Goal: Information Seeking & Learning: Find specific fact

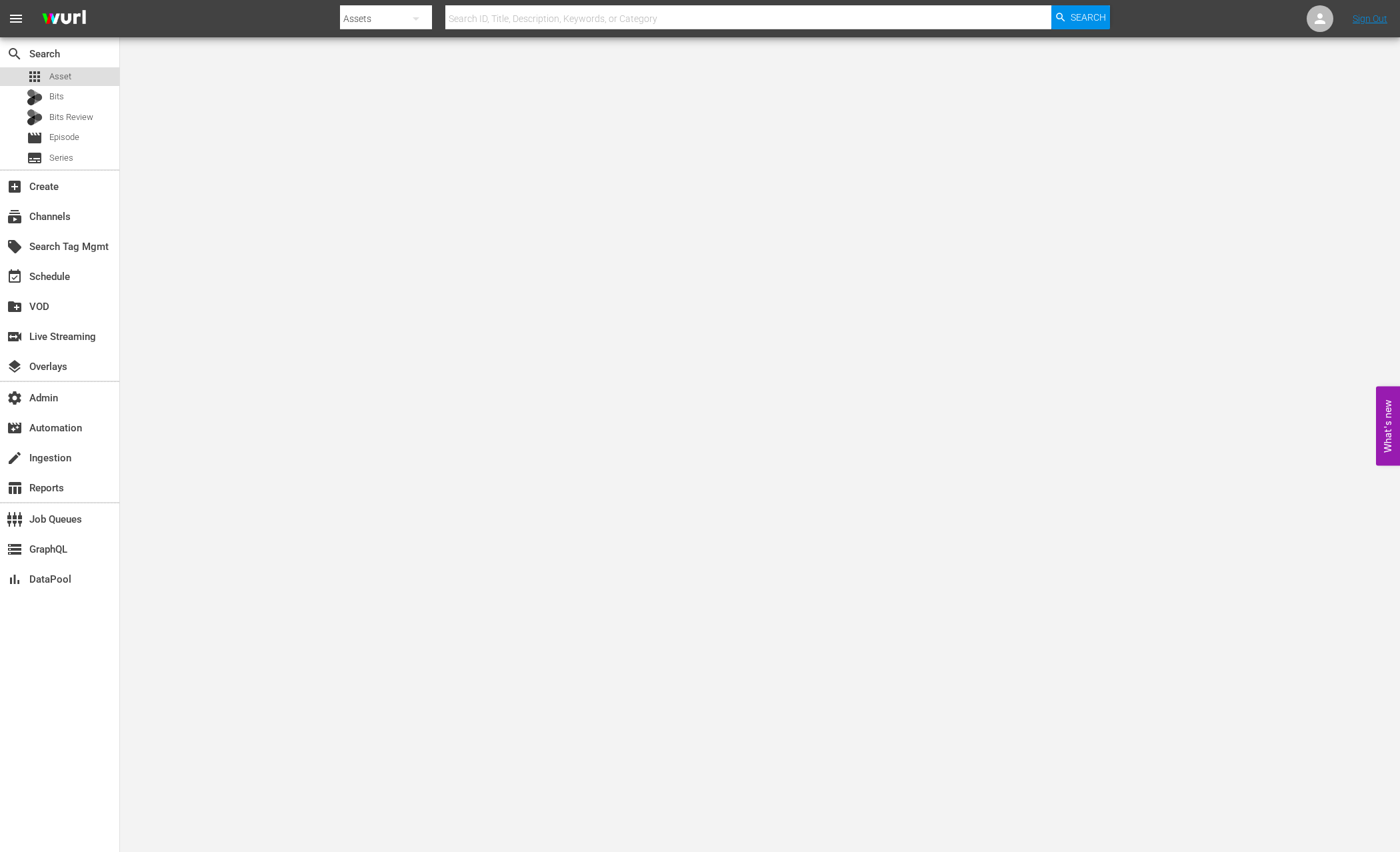
click at [88, 77] on div "apps Asset" at bounding box center [60, 76] width 120 height 19
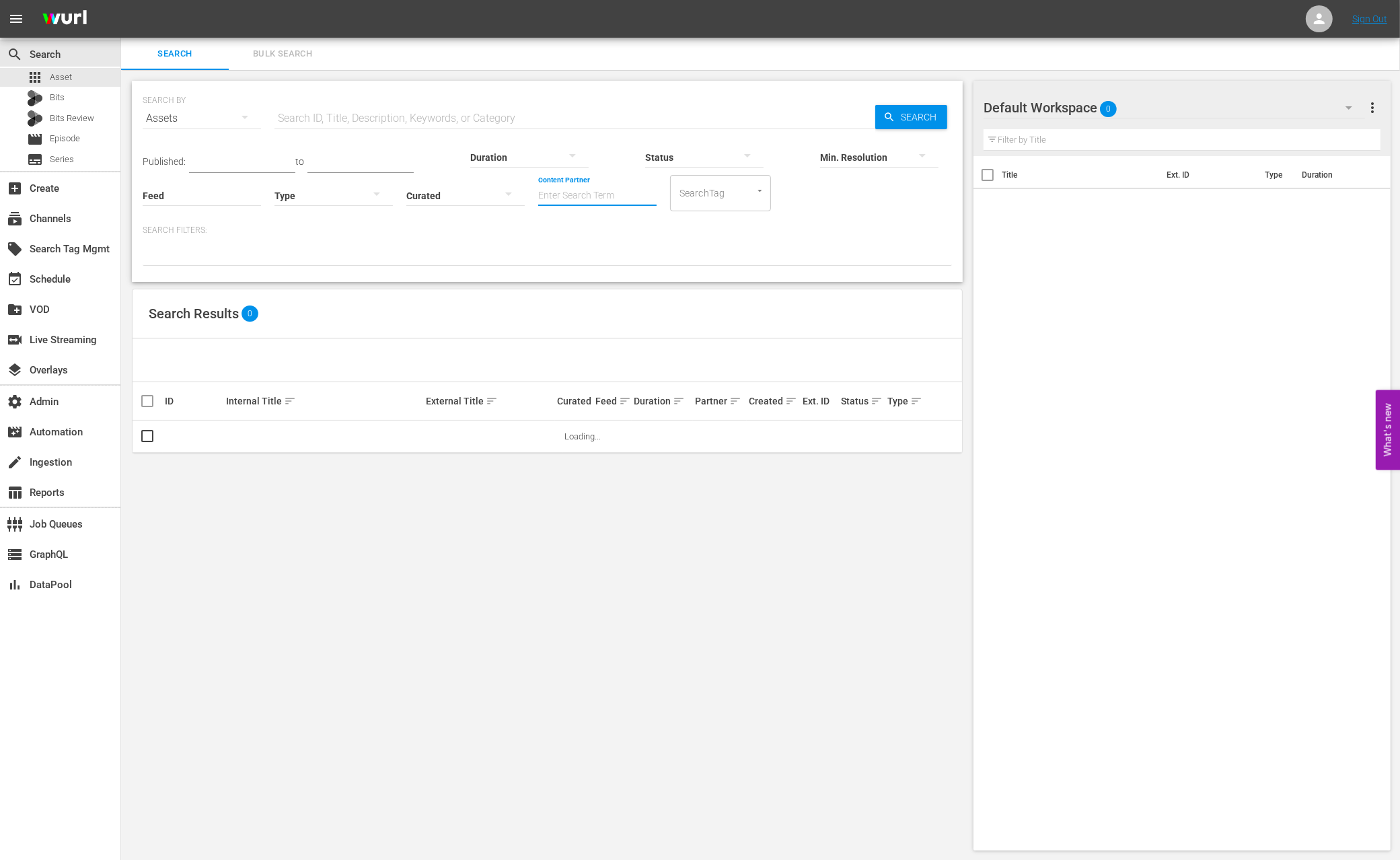
click at [539, 196] on input "Content Partner" at bounding box center [597, 196] width 118 height 48
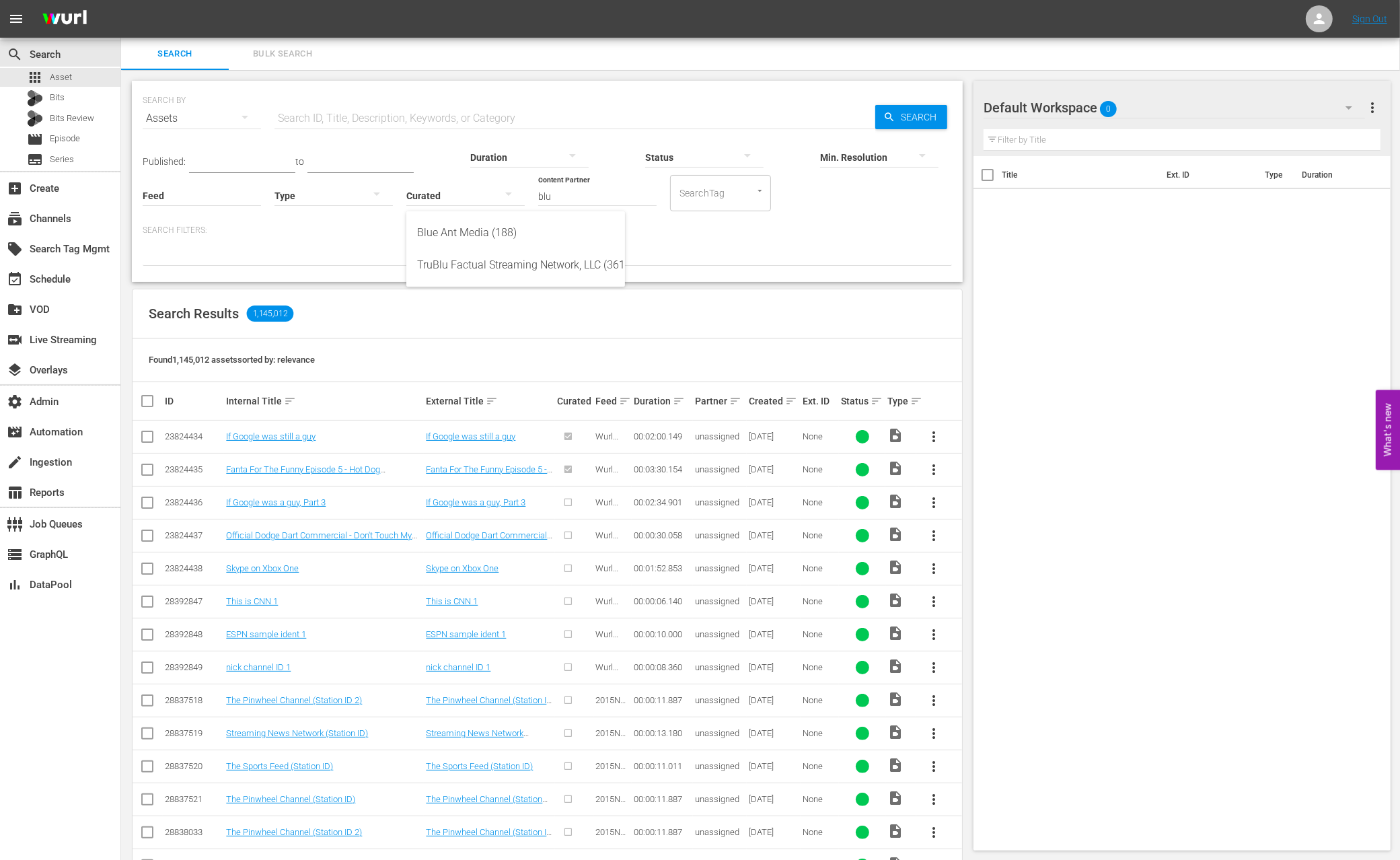
click at [321, 238] on div "Search Filters:" at bounding box center [547, 245] width 809 height 41
click at [539, 199] on input "blu" at bounding box center [597, 196] width 118 height 48
click at [478, 236] on div "LOL (241)" at bounding box center [515, 232] width 197 height 32
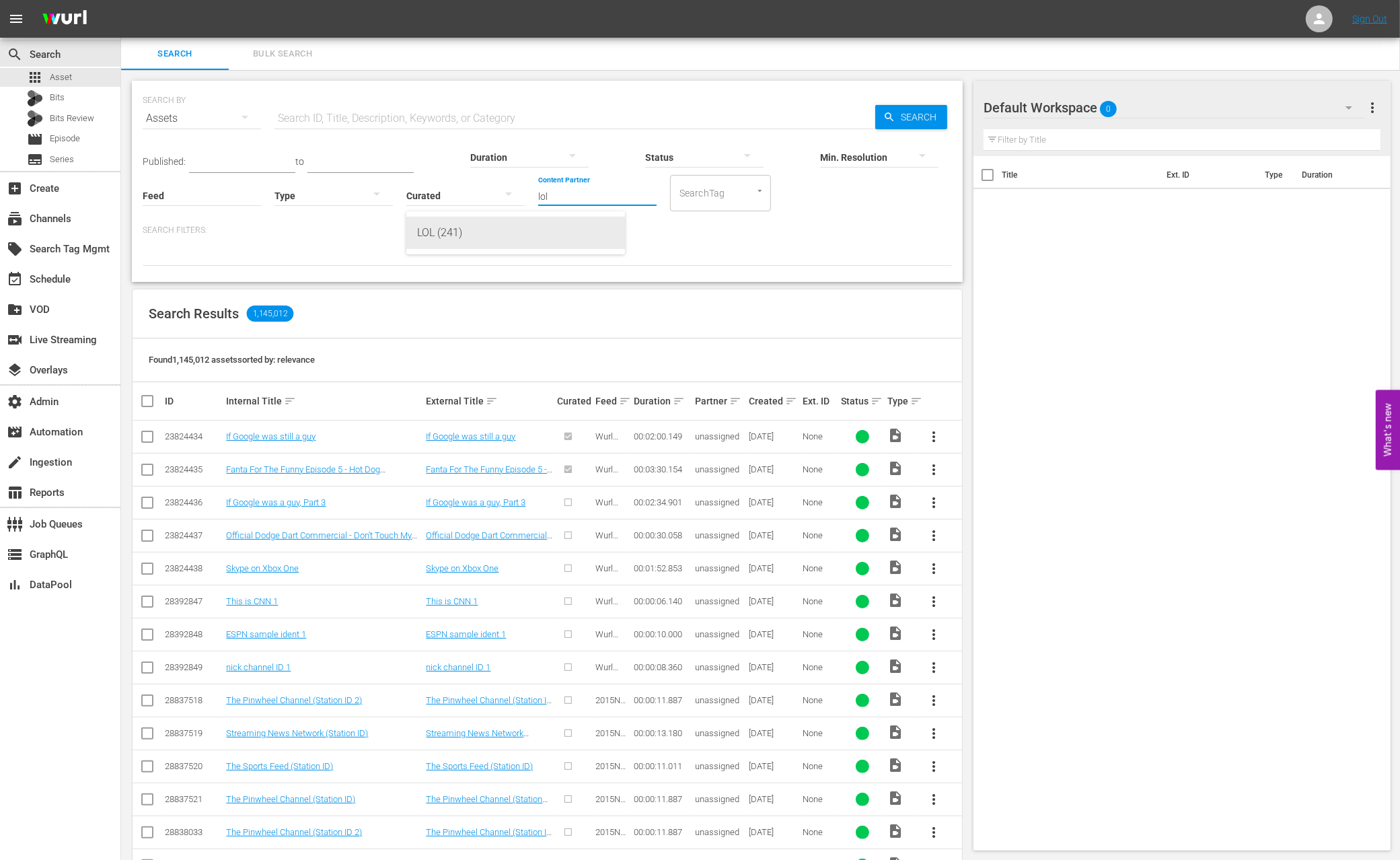
type input "LOL (241)"
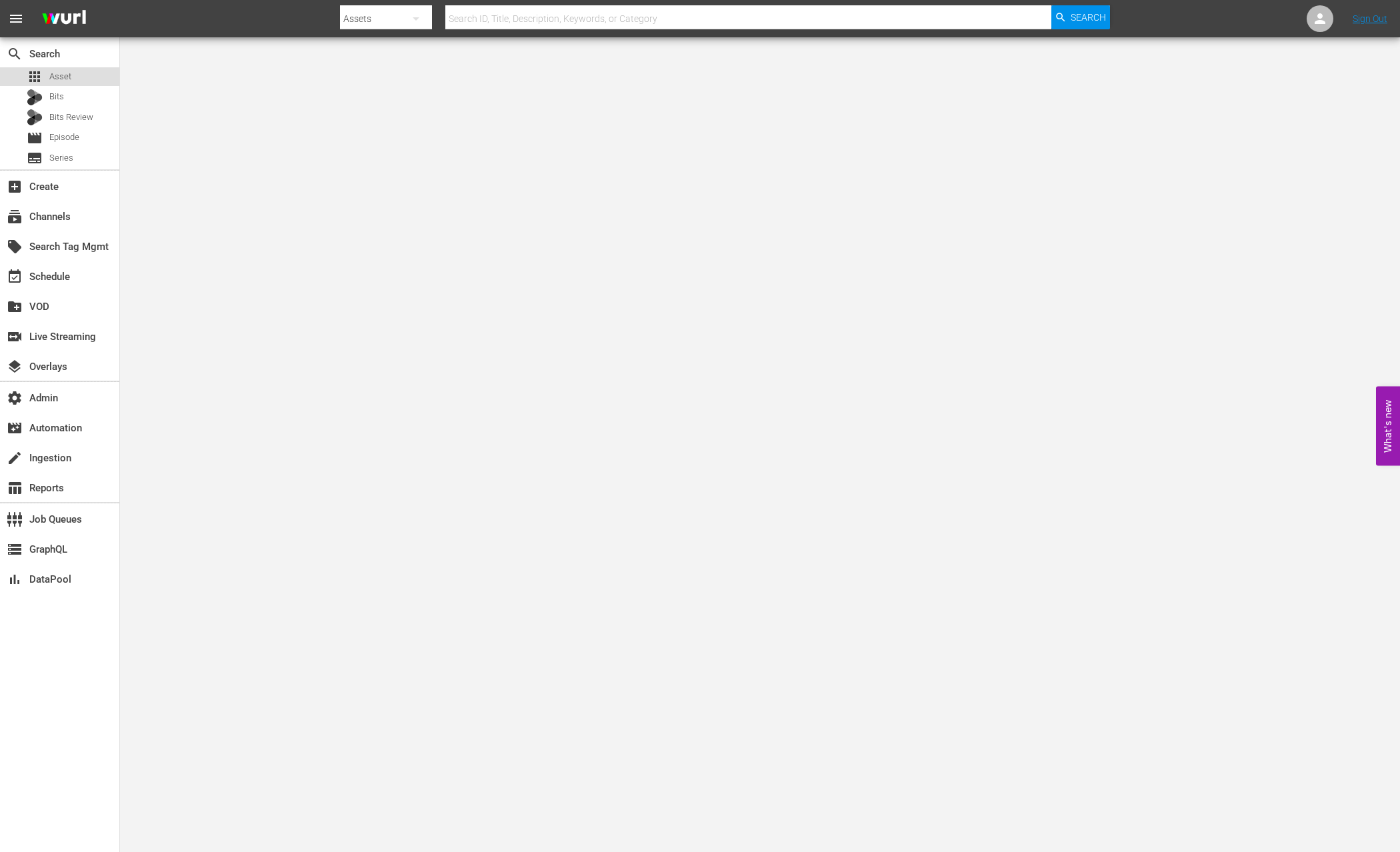
click at [100, 67] on div "apps Asset" at bounding box center [60, 76] width 120 height 19
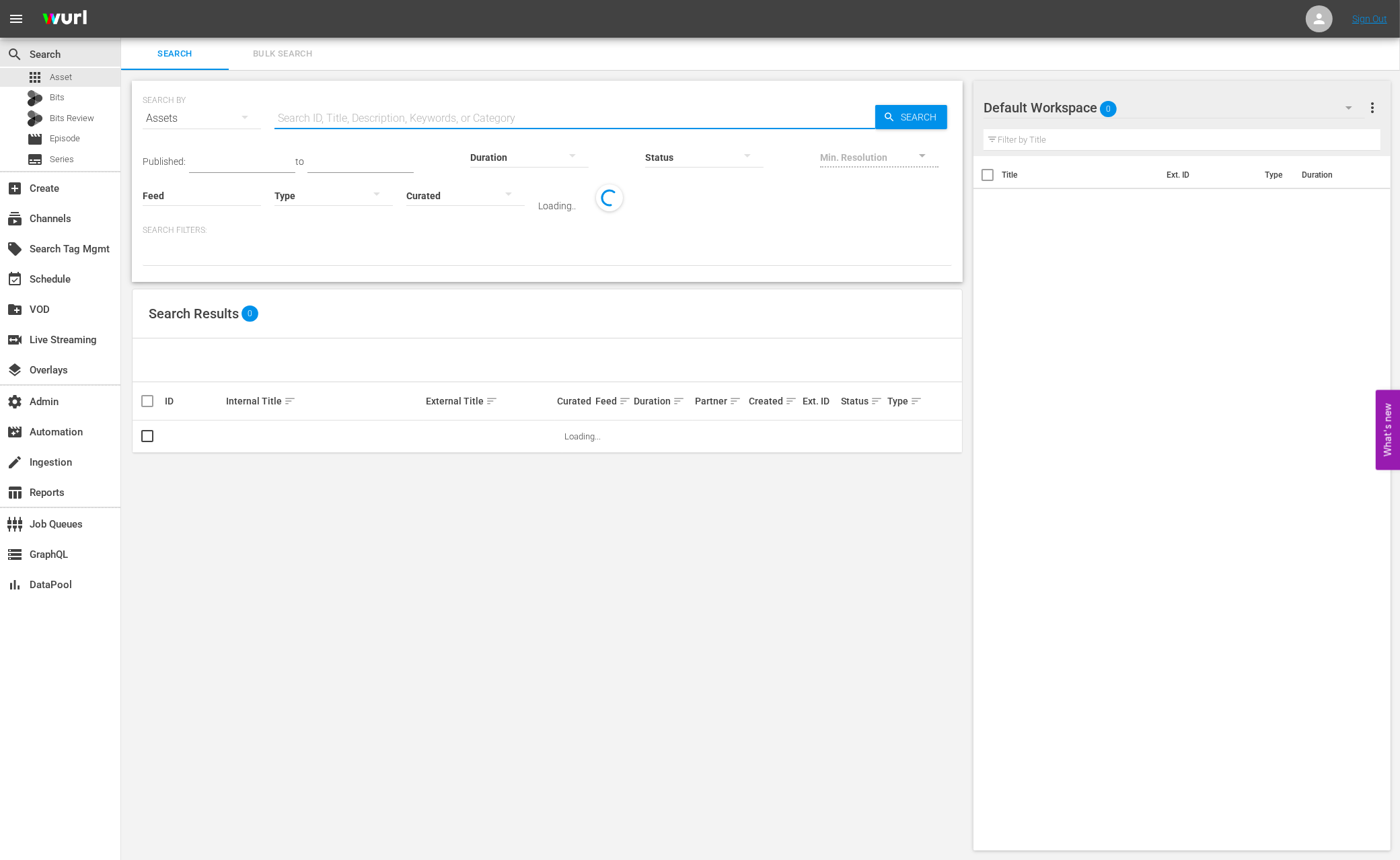
click at [447, 121] on input "text" at bounding box center [575, 118] width 601 height 32
paste input "Runteldat"
type input "Runteldat"
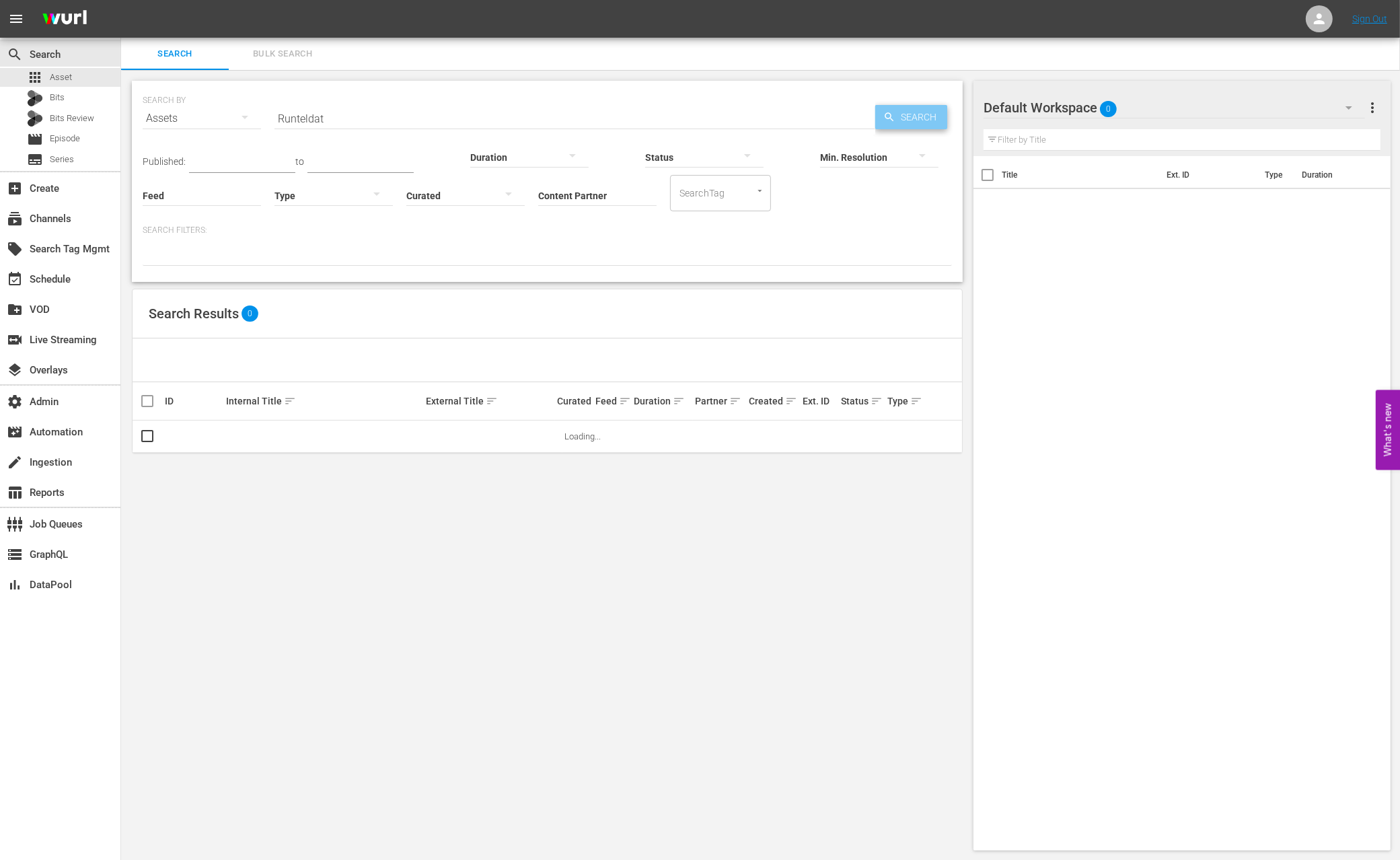
click at [895, 121] on span "Search" at bounding box center [921, 117] width 52 height 24
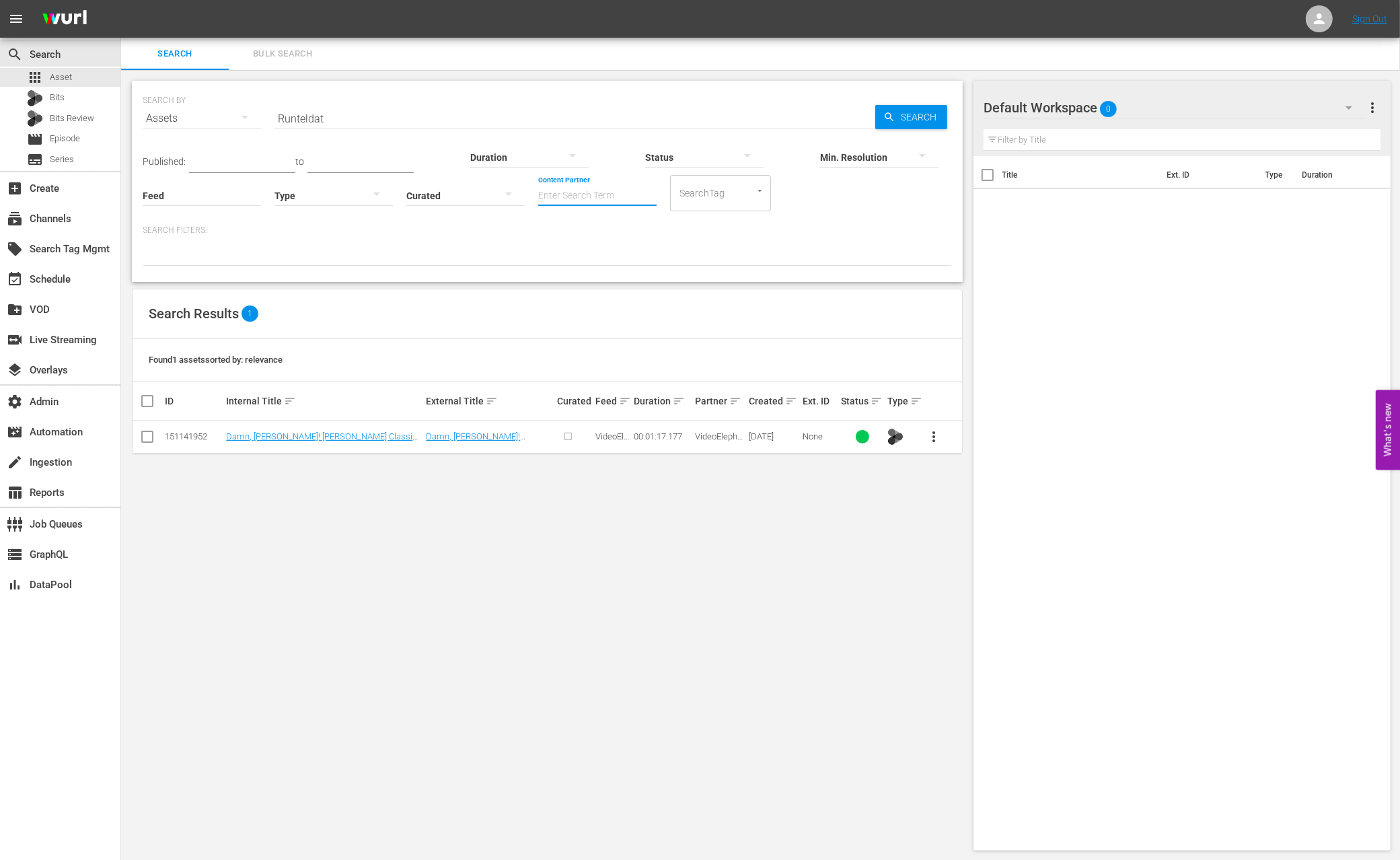
click at [539, 188] on input "Content Partner" at bounding box center [597, 196] width 118 height 48
click at [474, 226] on div "LOL (241)" at bounding box center [515, 232] width 197 height 32
type input "LOL (241)"
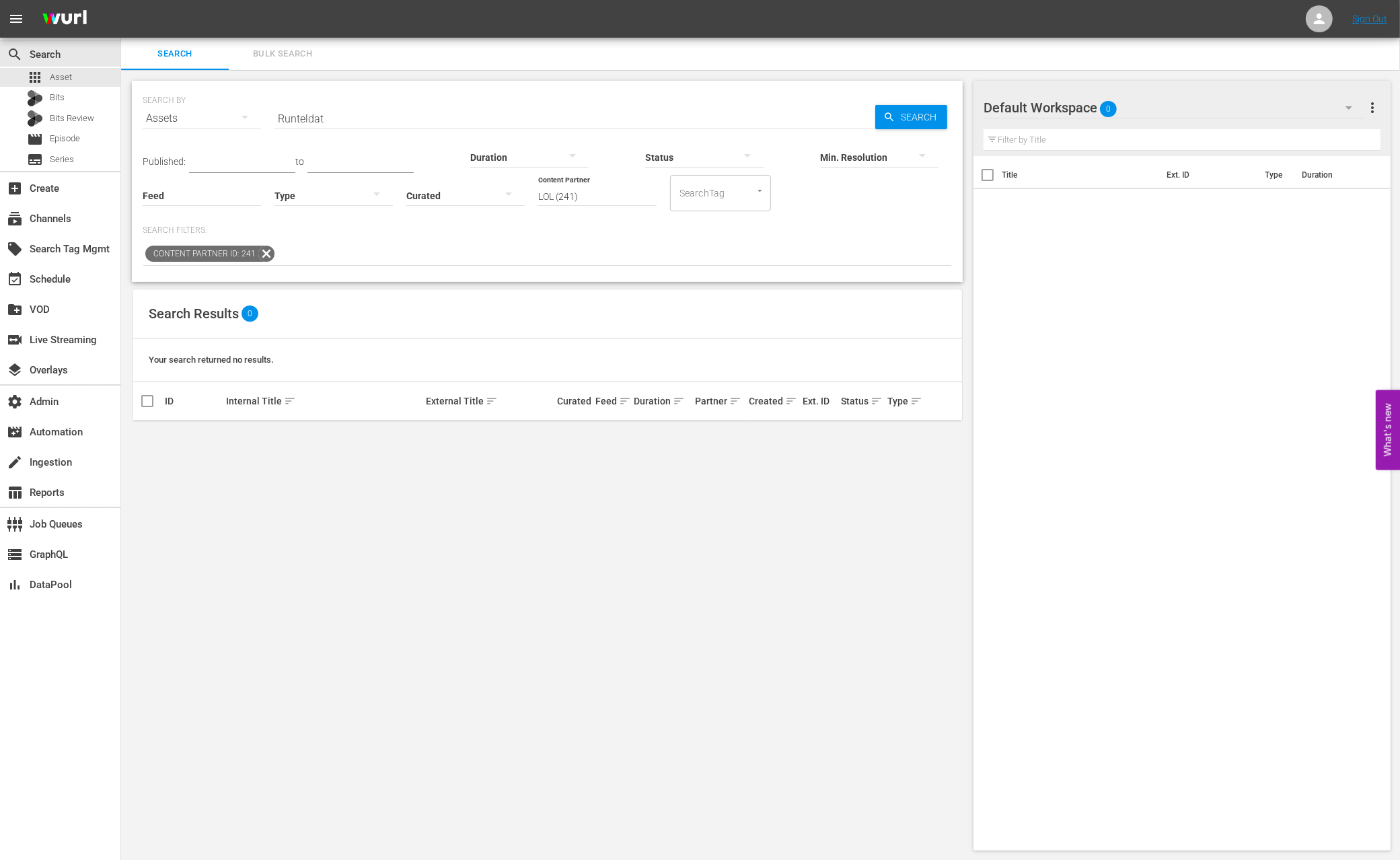
click at [265, 252] on icon at bounding box center [266, 253] width 16 height 16
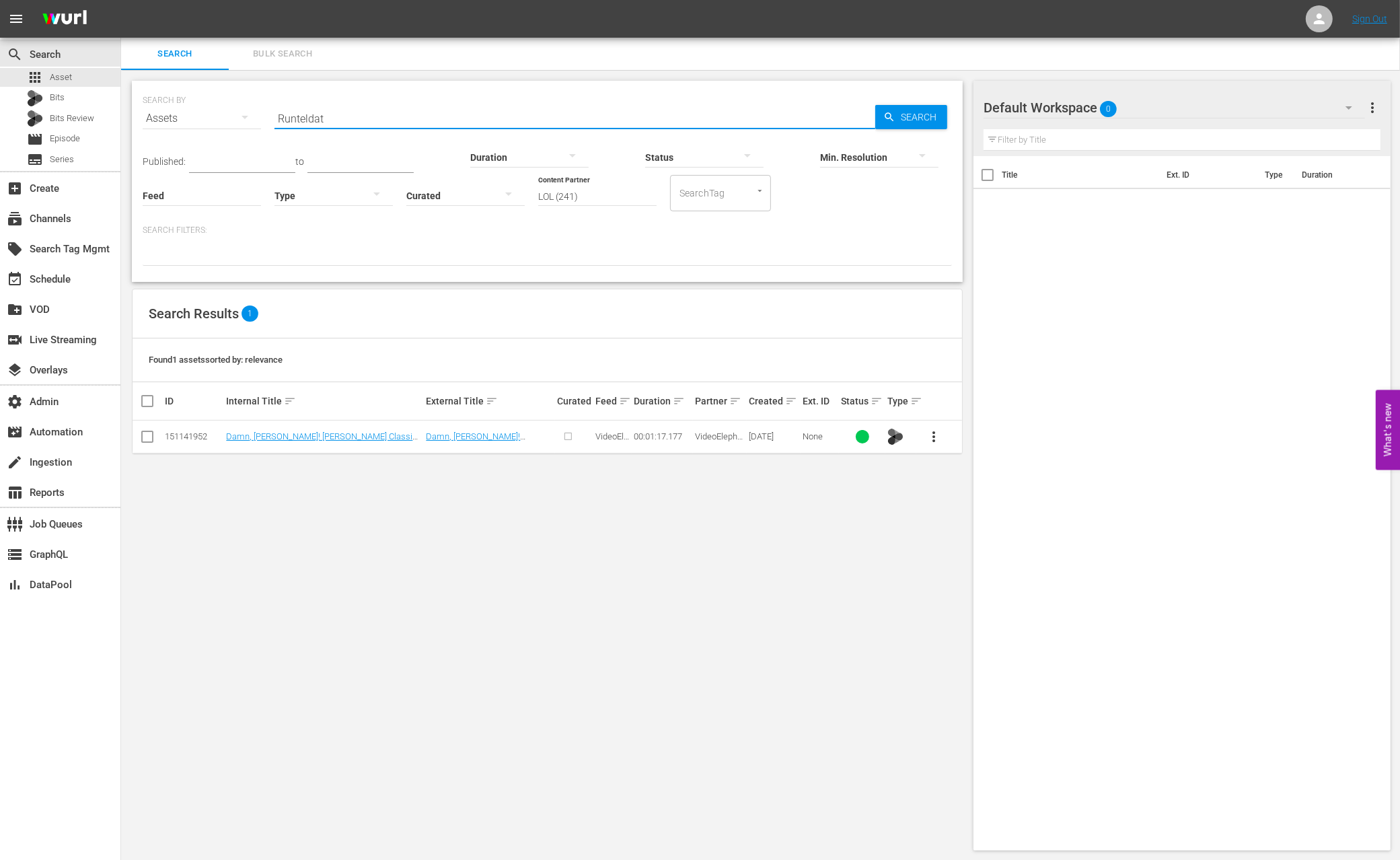
click at [379, 111] on input "Runteldat" at bounding box center [575, 118] width 601 height 32
click at [379, 112] on input "Runteldat" at bounding box center [575, 118] width 601 height 32
click at [539, 199] on input "LOL (241)" at bounding box center [597, 196] width 118 height 48
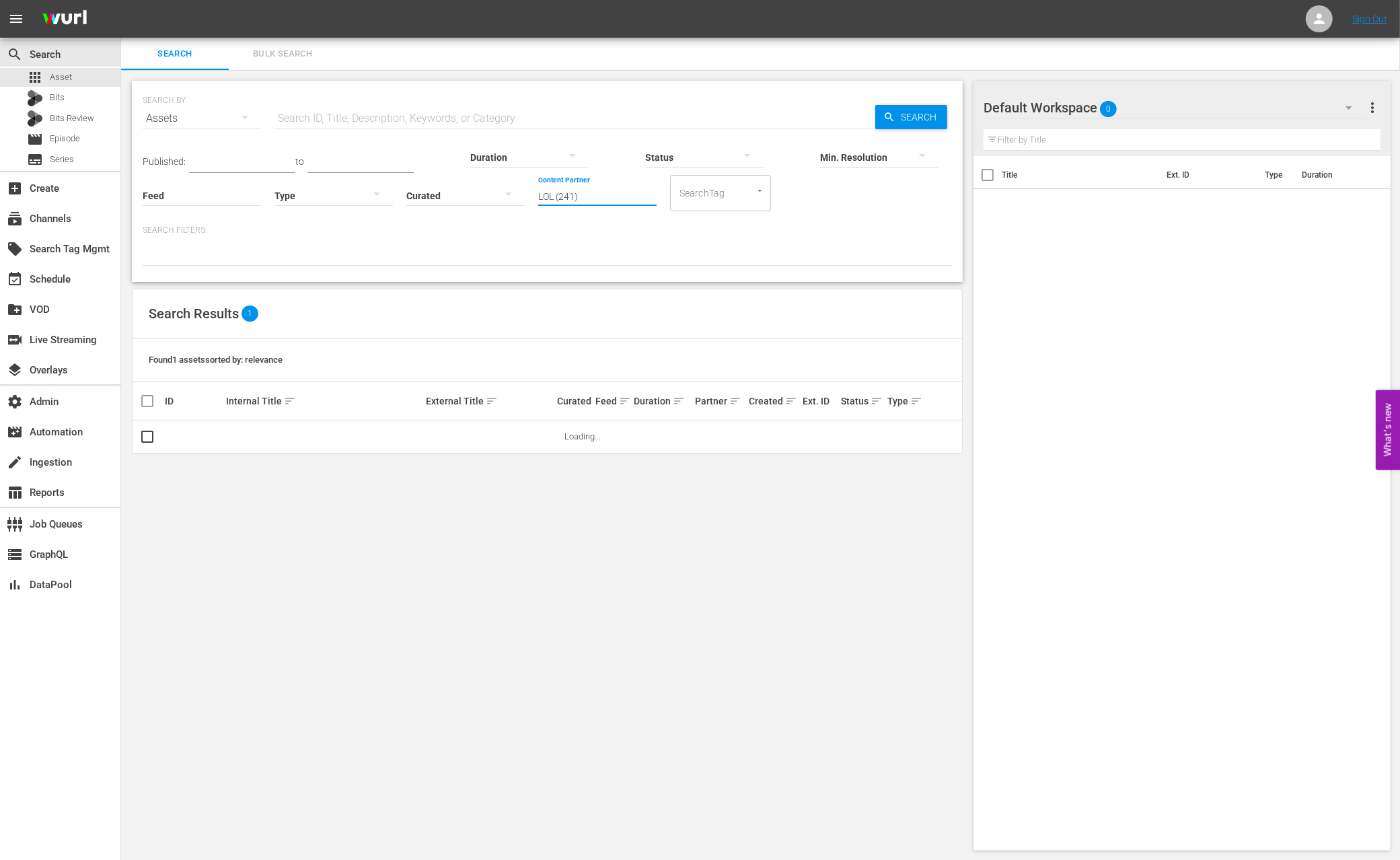
click at [539, 199] on input "LOL (241)" at bounding box center [597, 196] width 118 height 48
drag, startPoint x: 475, startPoint y: 192, endPoint x: 468, endPoint y: 191, distance: 7.1
click at [539, 191] on input "Content Partner" at bounding box center [597, 196] width 118 height 48
type input "lol"
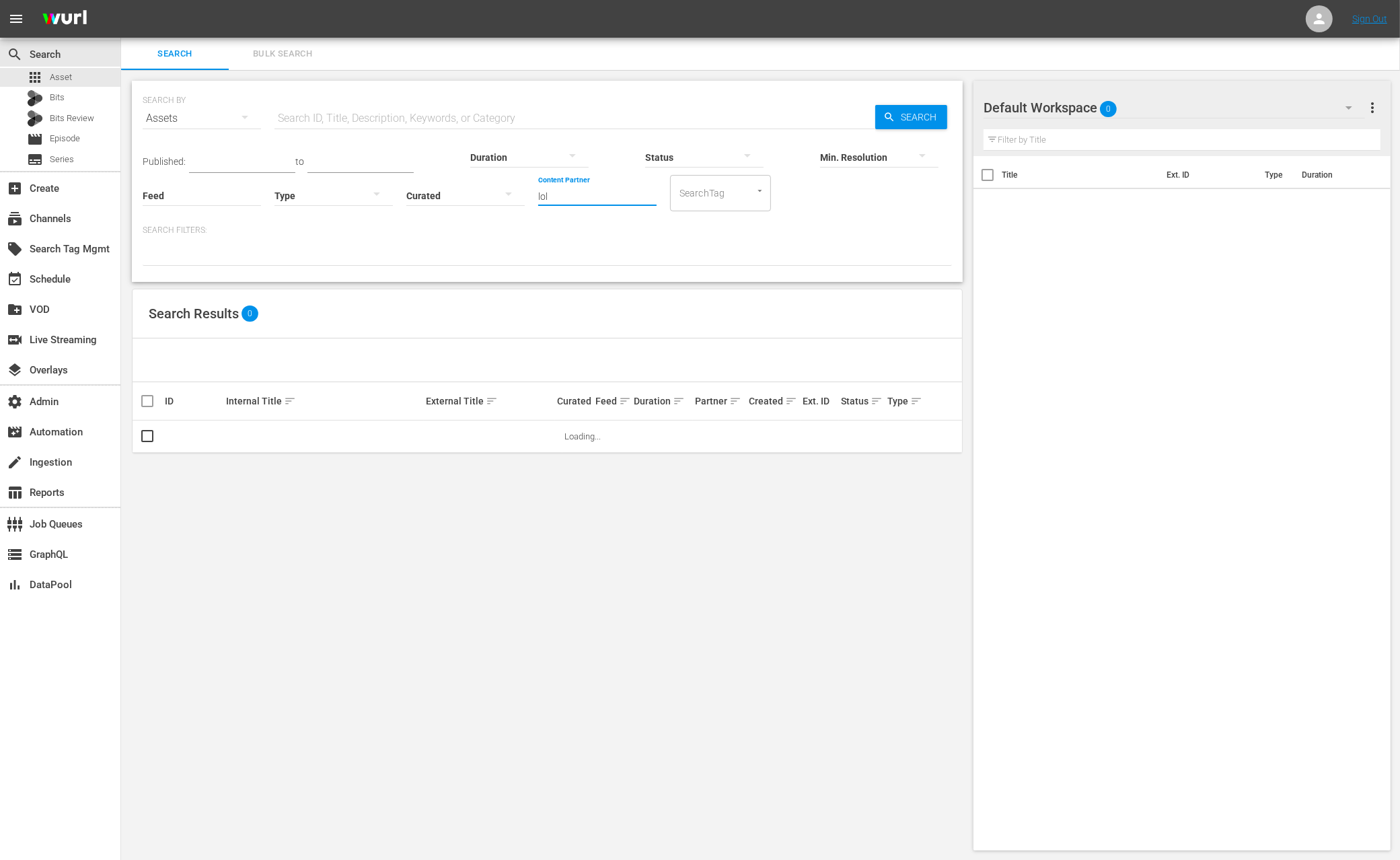
click at [539, 197] on input "lol" at bounding box center [597, 196] width 118 height 48
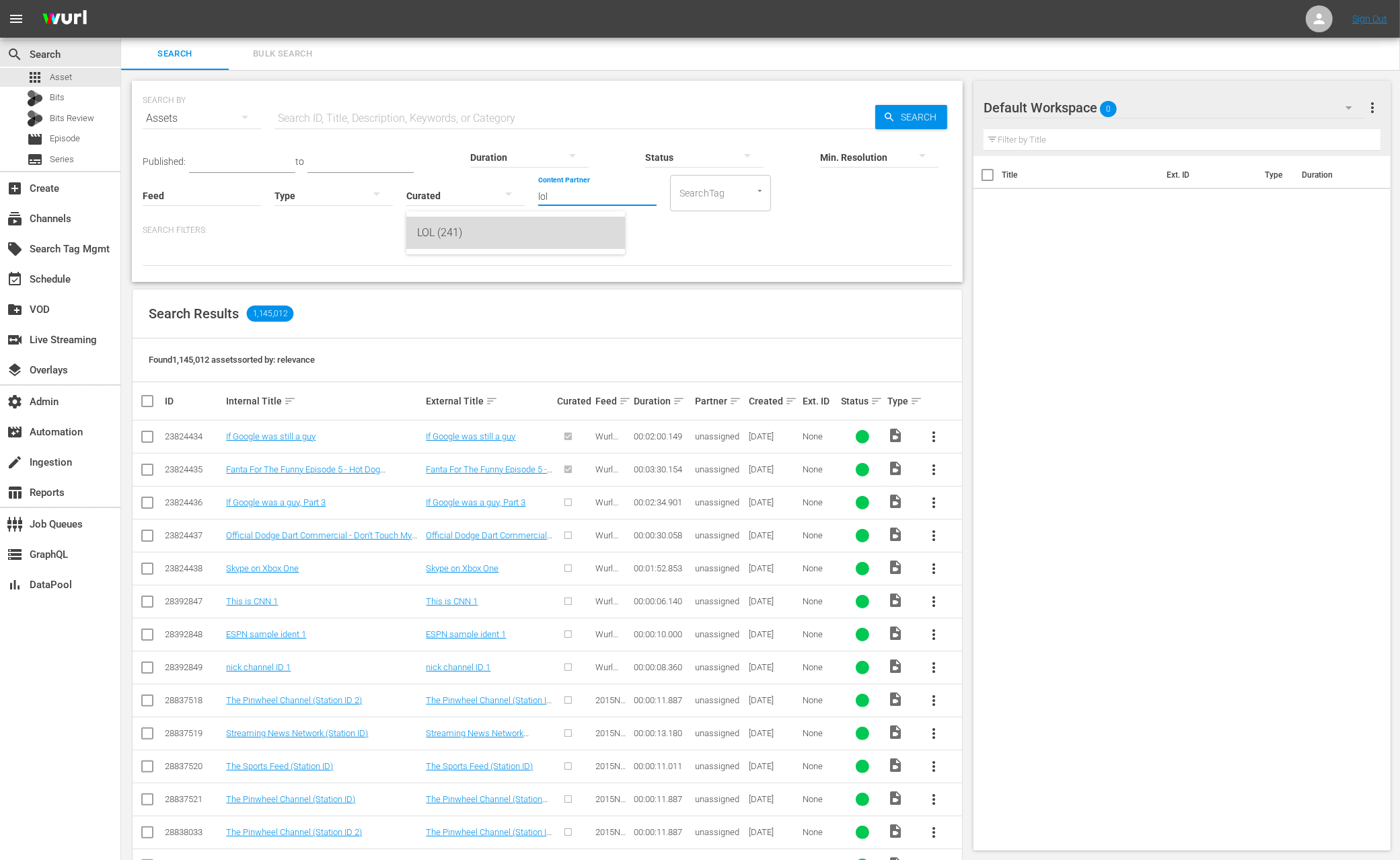
click at [484, 243] on div "LOL (241)" at bounding box center [515, 232] width 197 height 32
type input "LOL (241)"
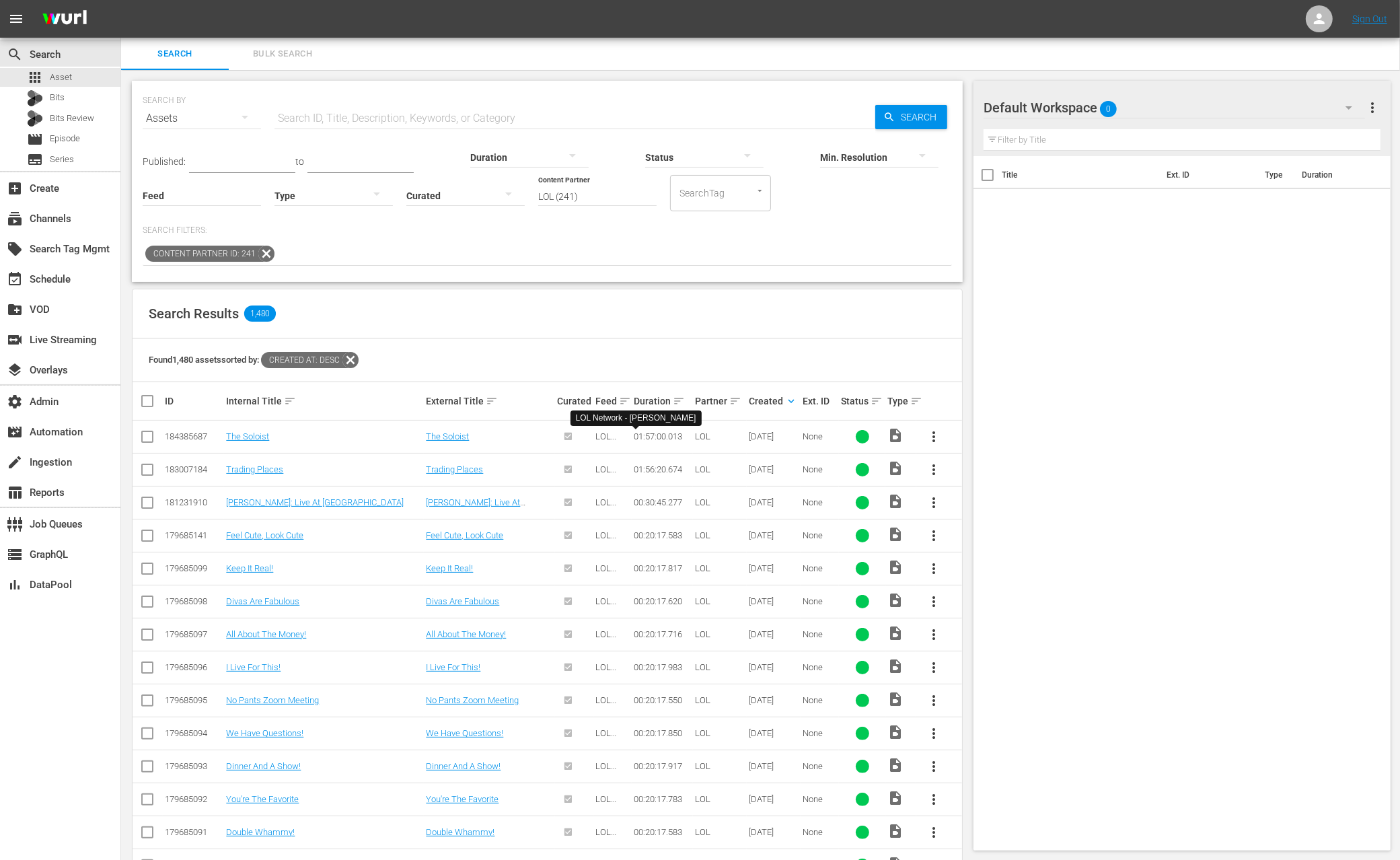
click at [606, 434] on span "LOL Network - Wurl" at bounding box center [612, 462] width 34 height 60
copy span "LOL"
click at [603, 438] on span "LOL Network - Wurl" at bounding box center [612, 462] width 34 height 60
click at [603, 438] on span "LOL Network - [PERSON_NAME]" at bounding box center [612, 462] width 34 height 60
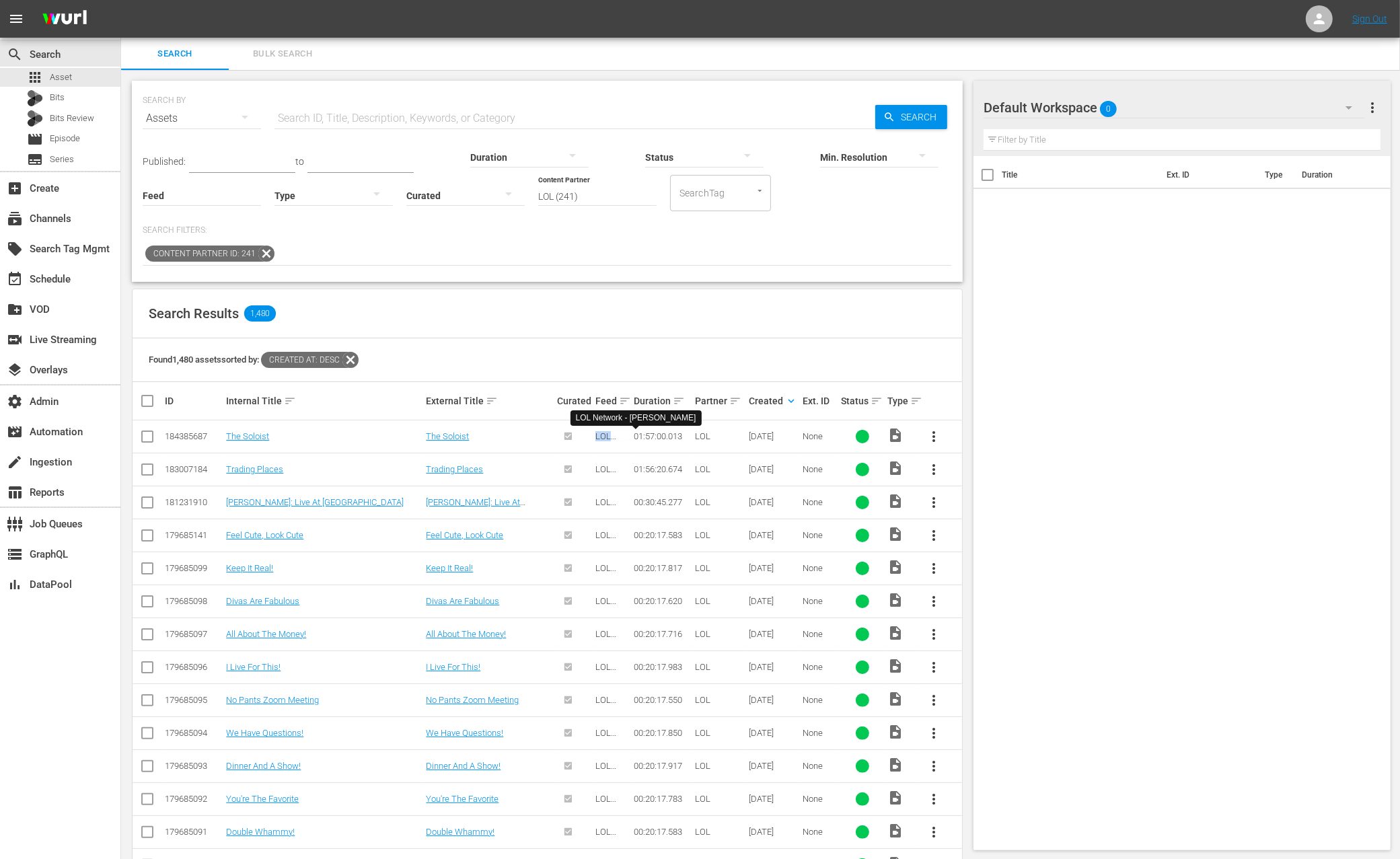
click at [603, 437] on span "LOL Network - [PERSON_NAME]" at bounding box center [612, 462] width 34 height 60
drag, startPoint x: 537, startPoint y: 308, endPoint x: 260, endPoint y: 163, distance: 312.7
click at [519, 302] on div "Search Results 1,480" at bounding box center [548, 314] width 830 height 49
click at [266, 51] on span "Bulk Search" at bounding box center [282, 54] width 91 height 16
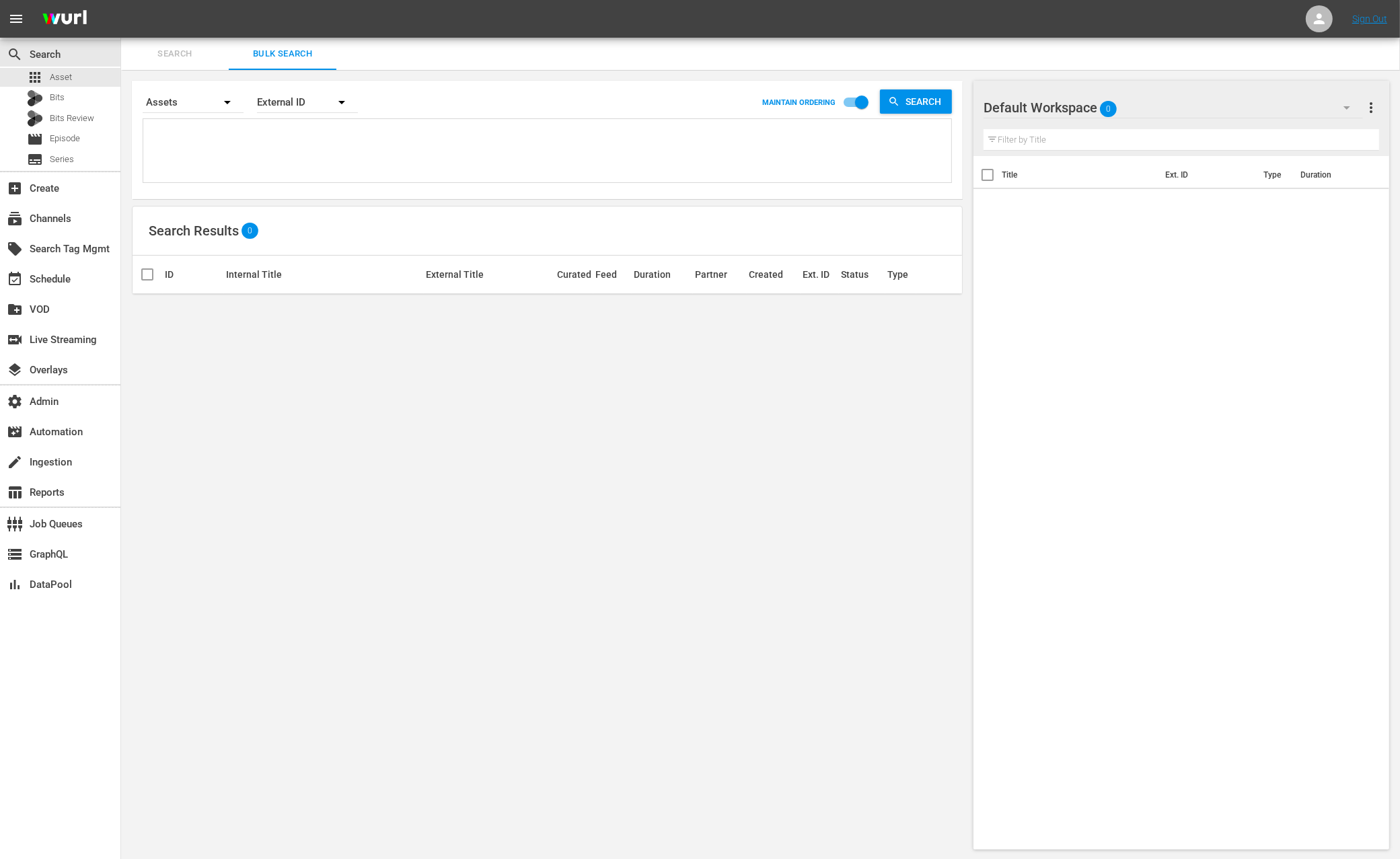
click at [289, 127] on textarea at bounding box center [548, 152] width 805 height 61
paste textarea "LOL Network - [PERSON_NAME]"
type textarea "LOL Network - [PERSON_NAME]"
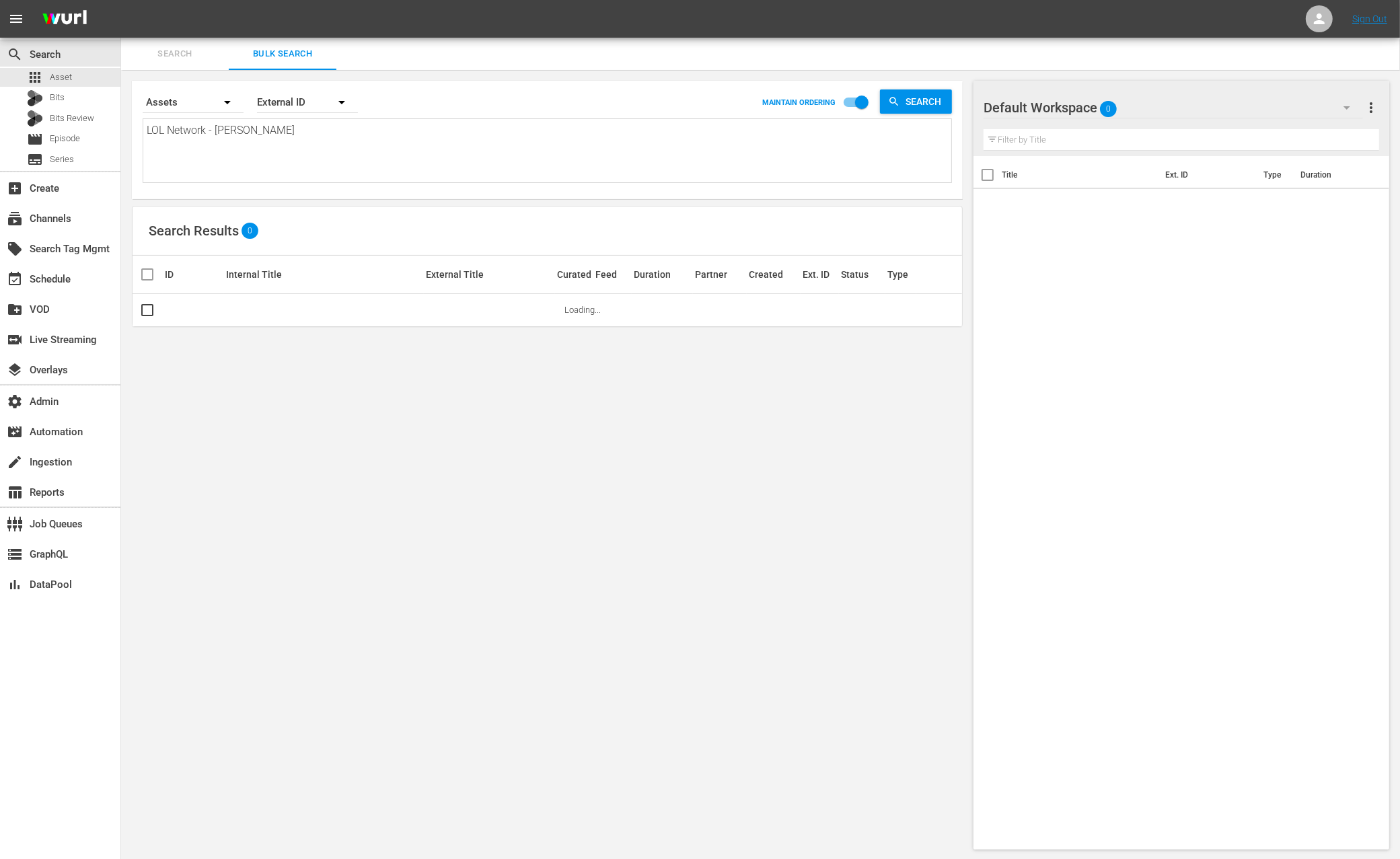
type textarea "LOL Network - [PERSON_NAME]"
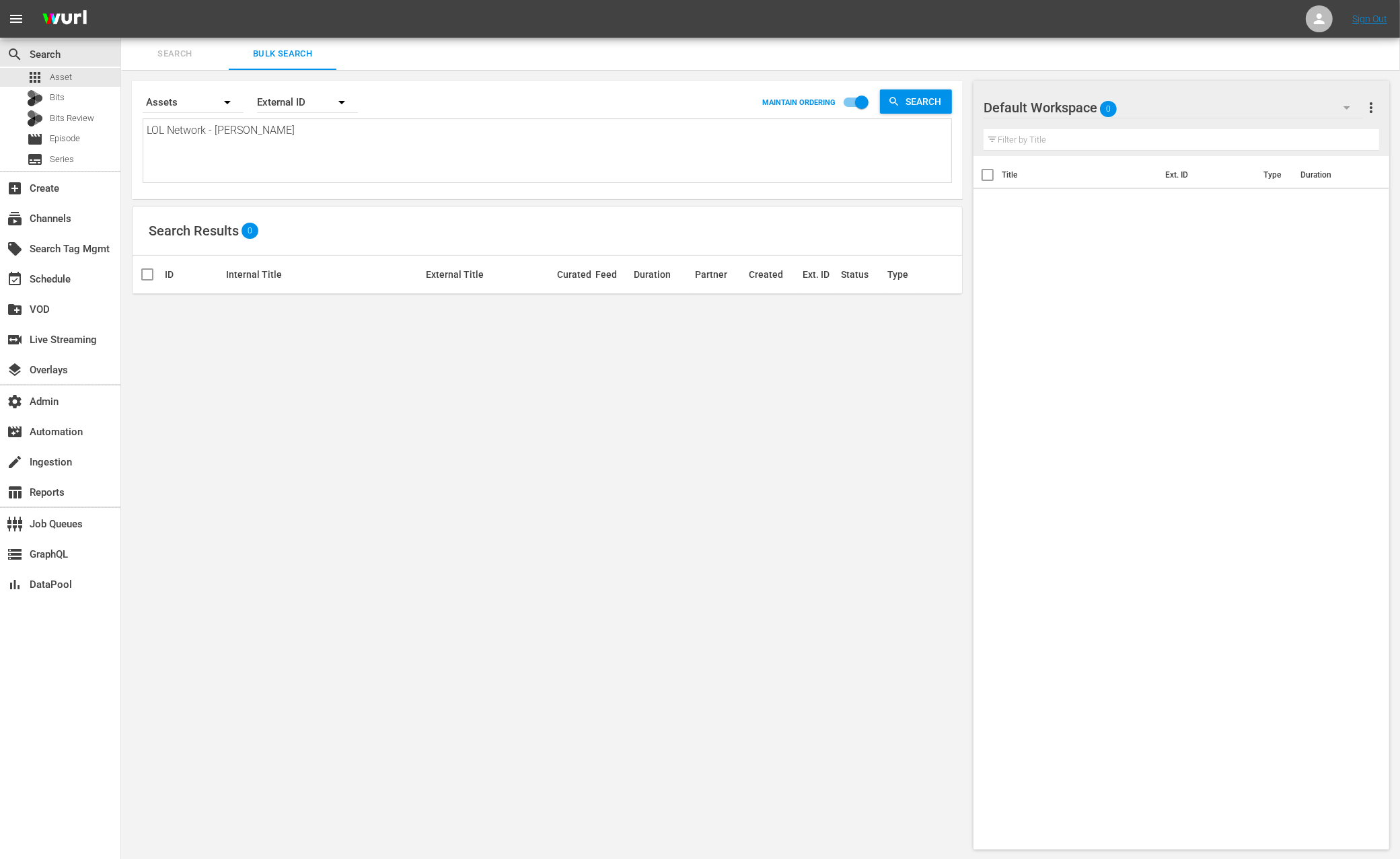
click at [247, 127] on textarea "LOL Network - [PERSON_NAME]" at bounding box center [548, 152] width 805 height 61
paste textarea "117876826"
type textarea "117876826"
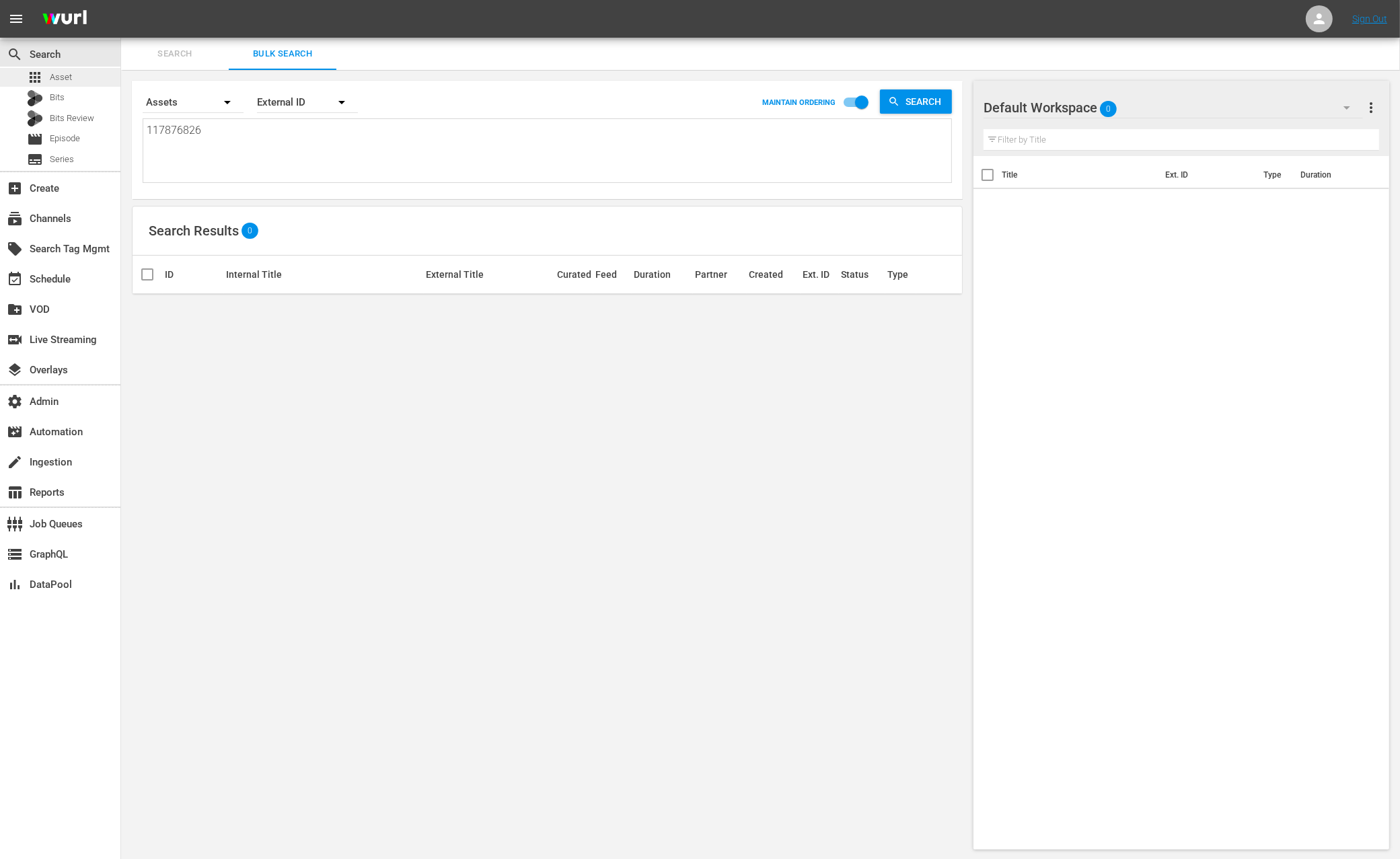
type textarea "117876826"
click at [55, 75] on span "Asset" at bounding box center [60, 78] width 22 height 14
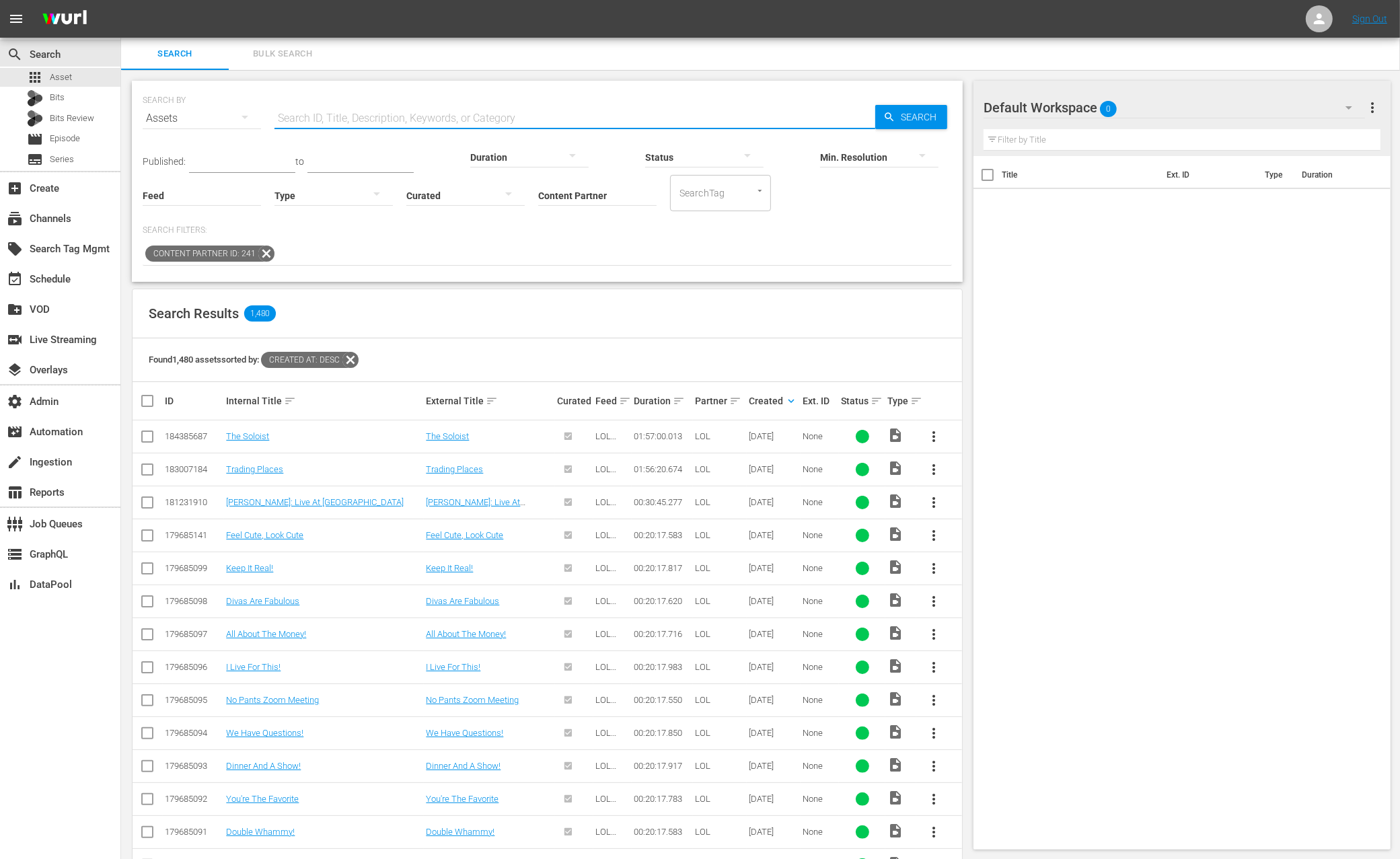
click at [324, 108] on input "text" at bounding box center [575, 118] width 601 height 32
paste input "117876826"
type input "117876826"
click at [889, 115] on icon "button" at bounding box center [889, 117] width 12 height 12
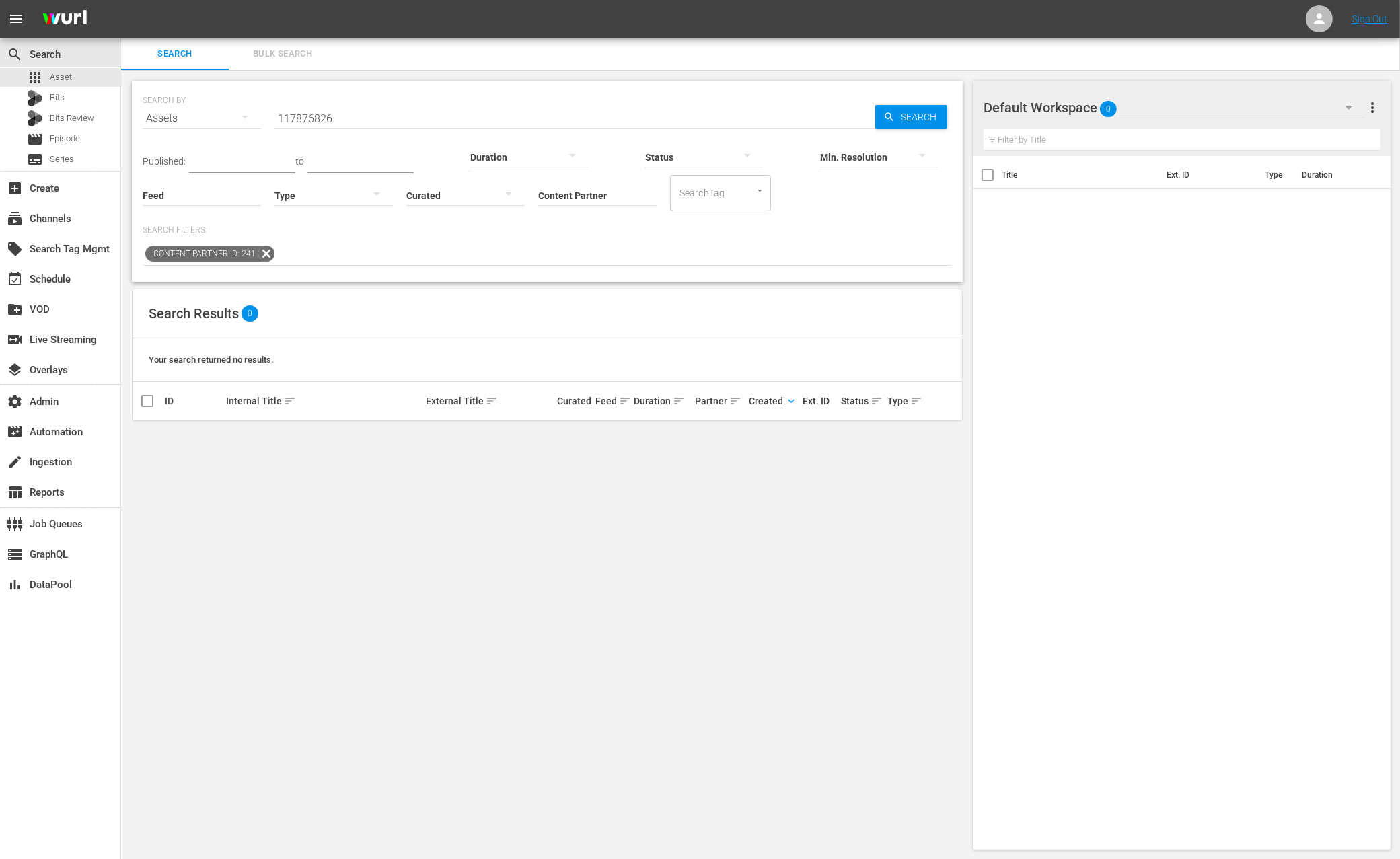
click at [268, 253] on icon at bounding box center [266, 253] width 17 height 17
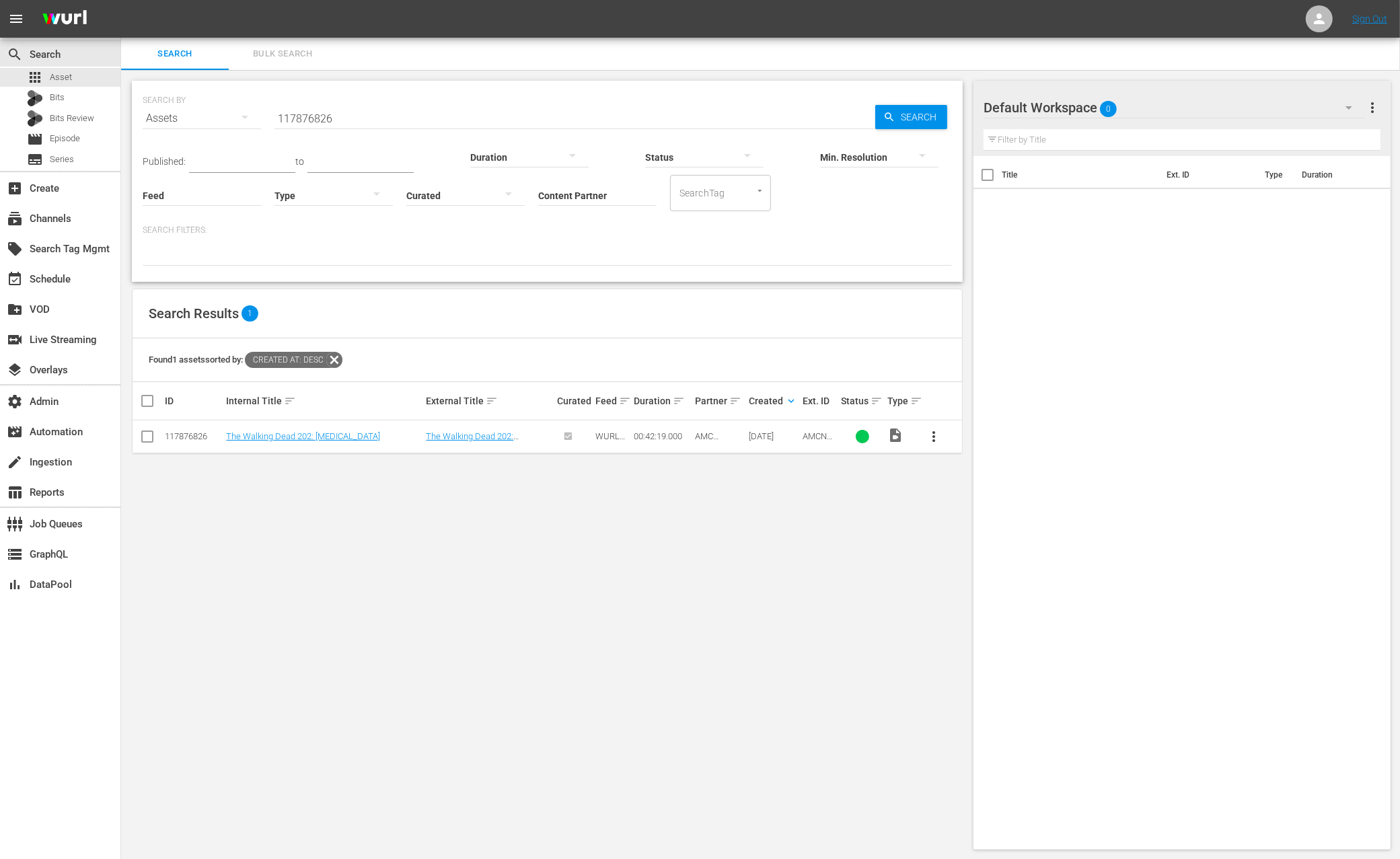
drag, startPoint x: 536, startPoint y: 566, endPoint x: 514, endPoint y: 507, distance: 63.0
click at [536, 566] on div "SEARCH BY Search By Assets Search ID, Title, Description, Keywords, or Category…" at bounding box center [548, 465] width 852 height 790
click at [486, 437] on link "The Walking Dead 202: Bloodletting" at bounding box center [470, 441] width 88 height 20
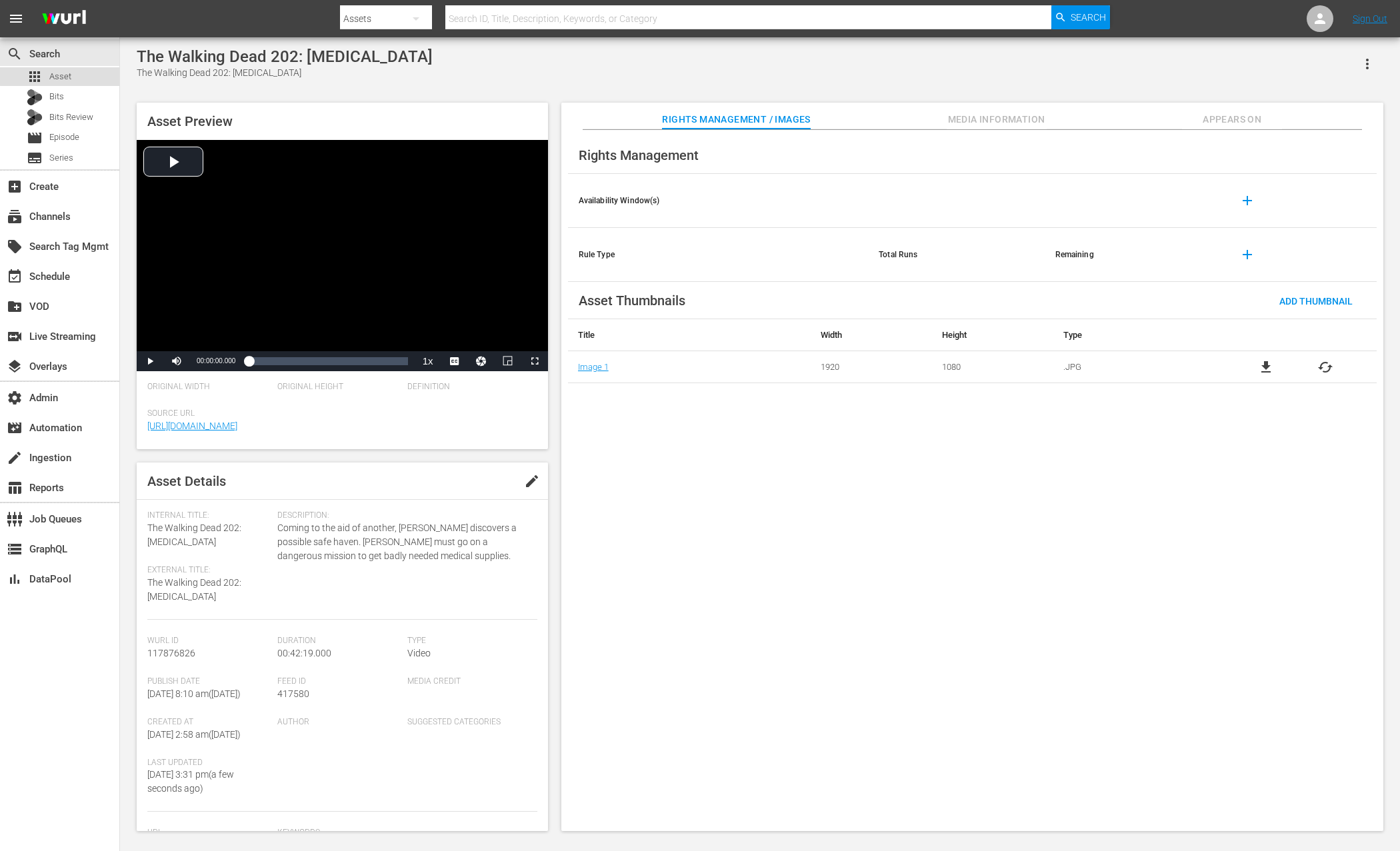
click at [77, 75] on div "apps Asset" at bounding box center [60, 76] width 120 height 19
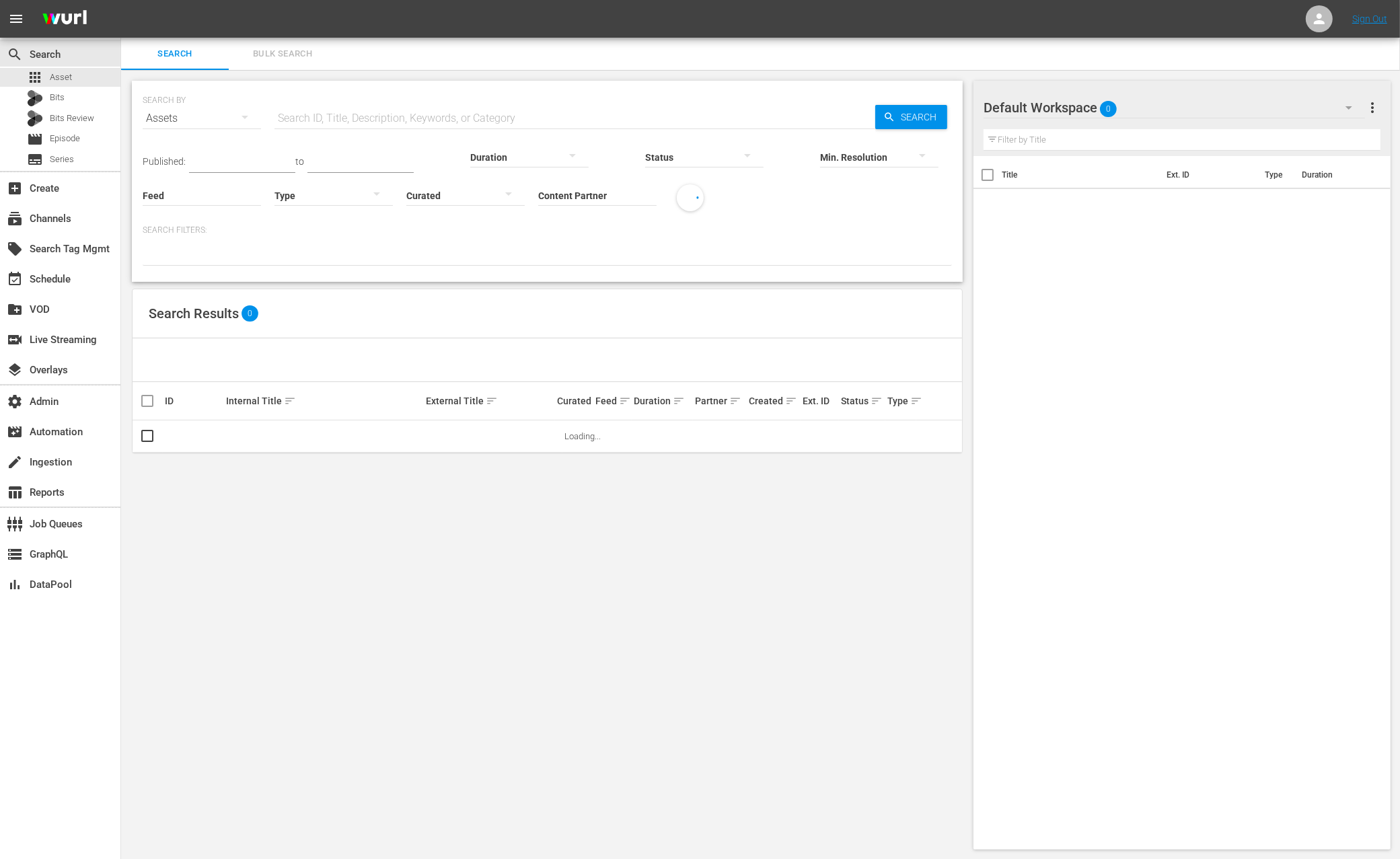
click at [438, 110] on input "text" at bounding box center [575, 118] width 601 height 32
paste input "AMCNVR0000020861"
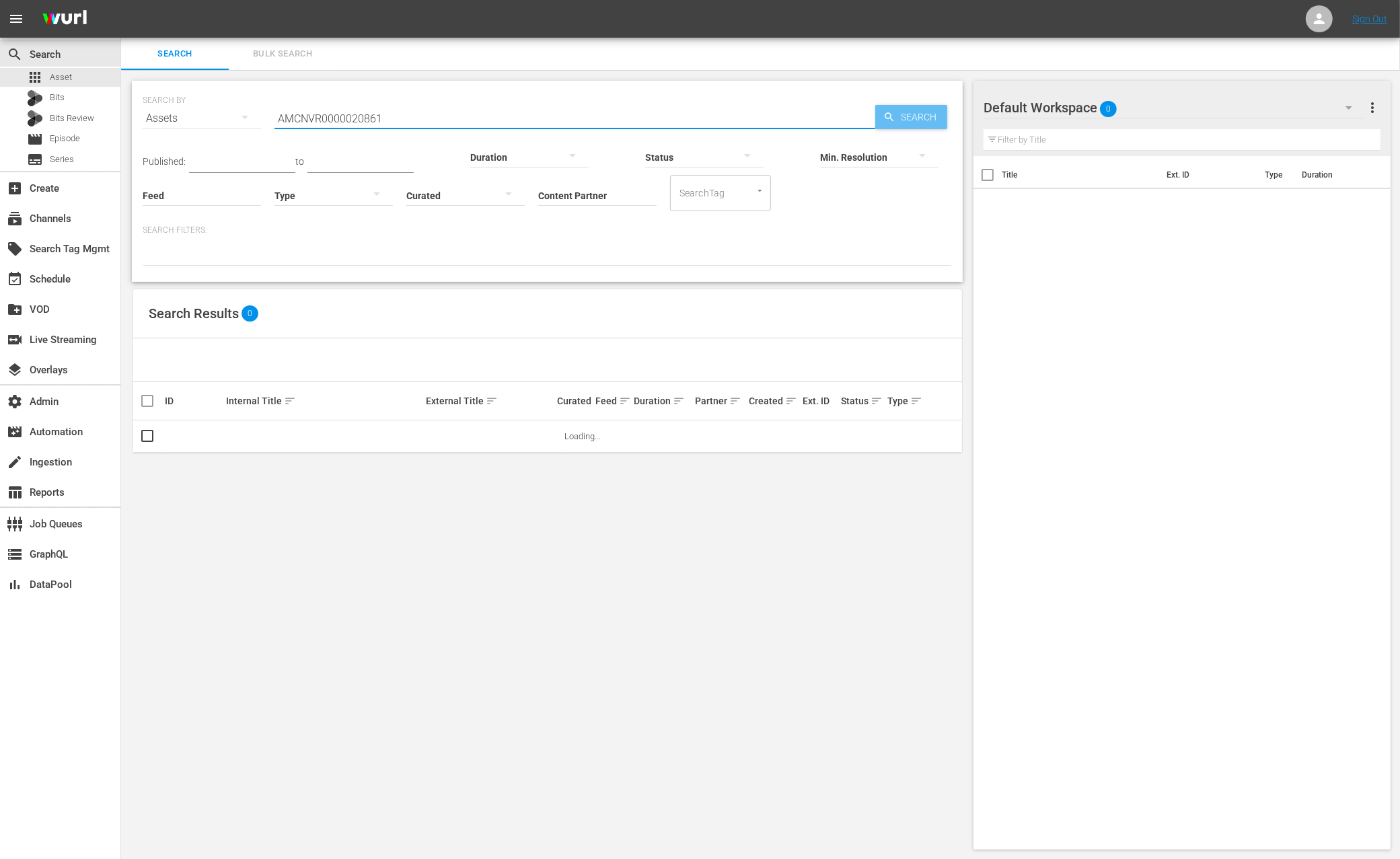
type input "AMCNVR0000020861"
click at [914, 113] on span "Search" at bounding box center [921, 117] width 52 height 24
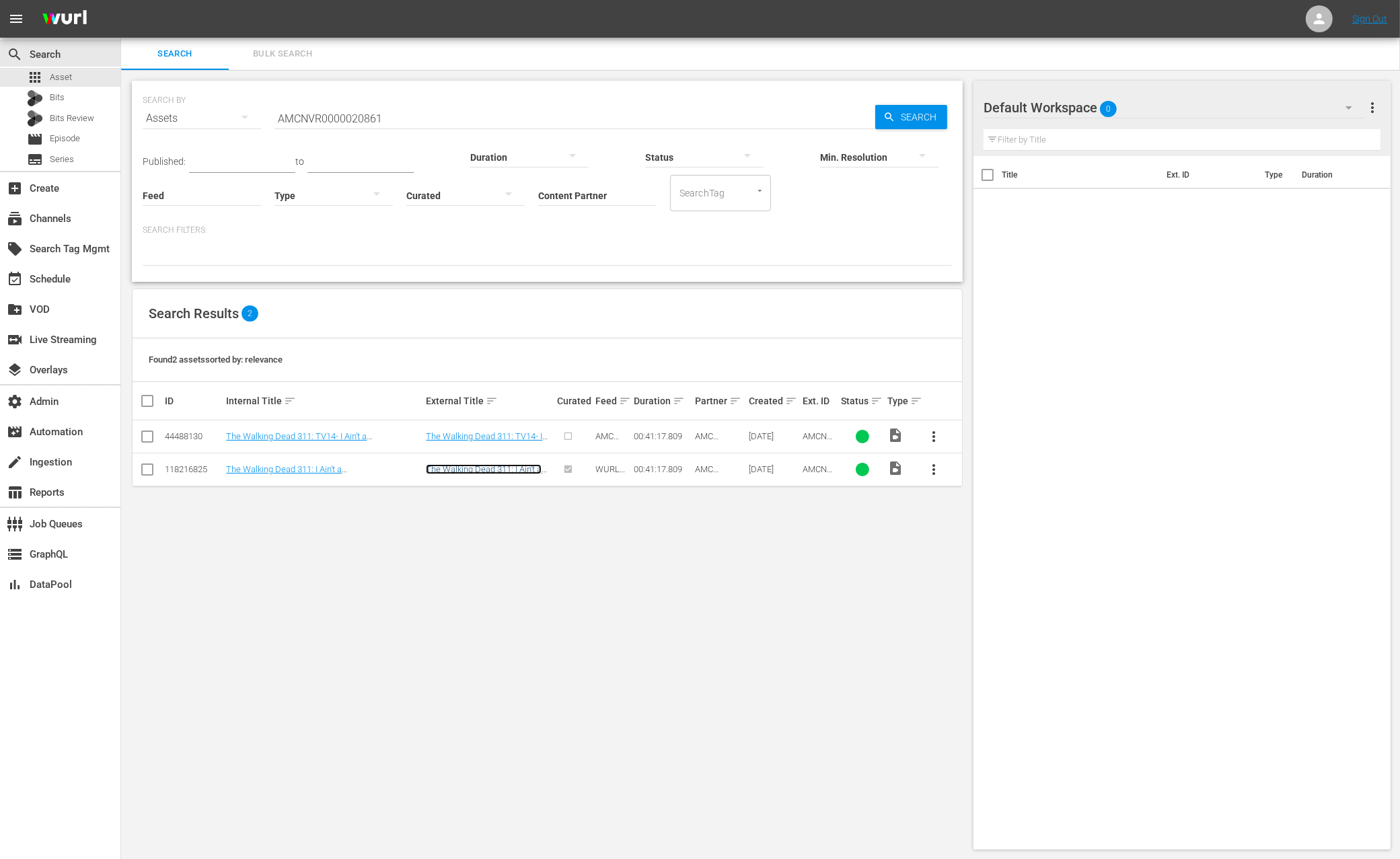
click at [459, 469] on link "The Walking Dead 311: I Ain't a Judas" at bounding box center [484, 474] width 115 height 20
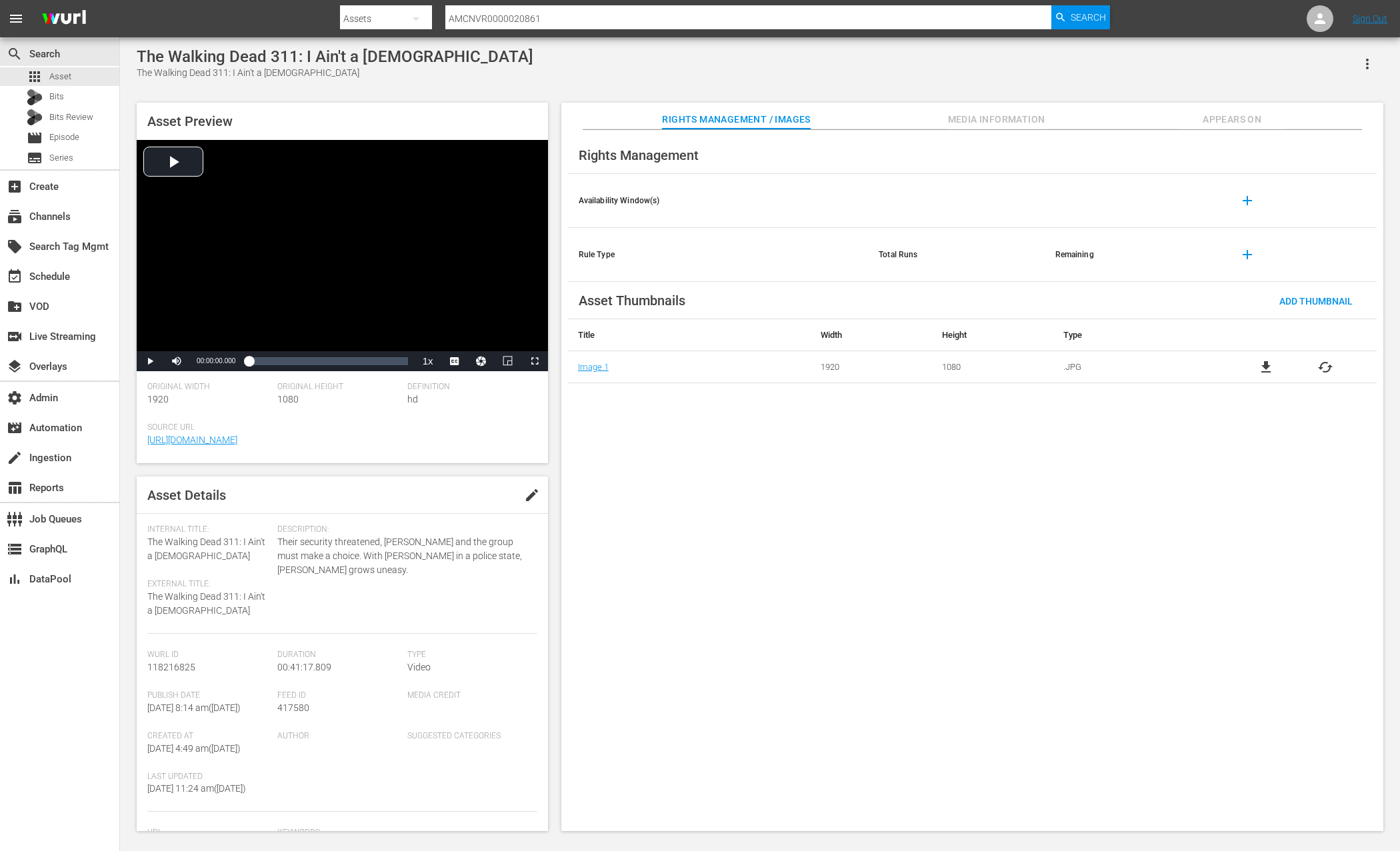
click at [1012, 119] on span "Media Information" at bounding box center [997, 120] width 100 height 16
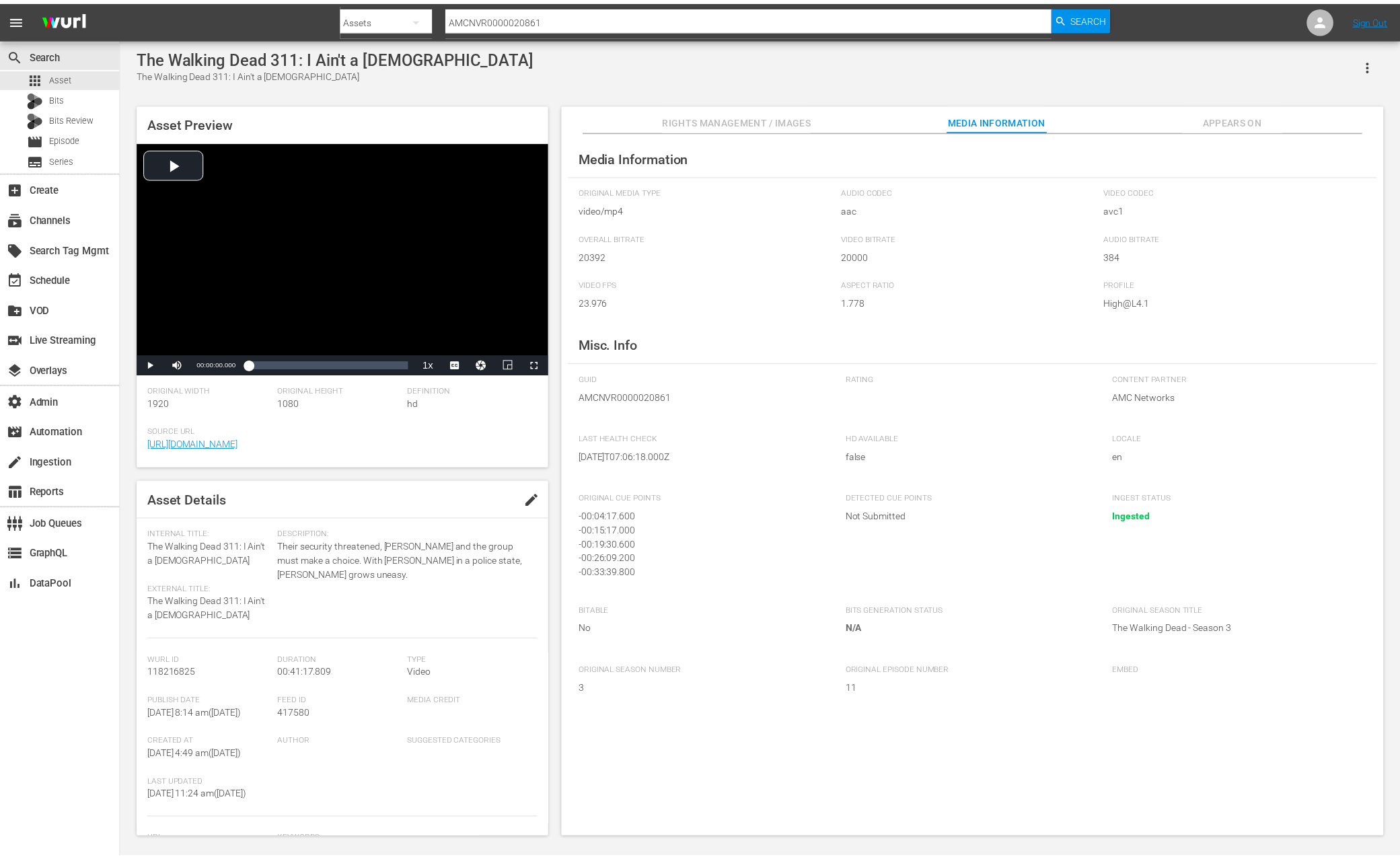
scroll to position [17, 0]
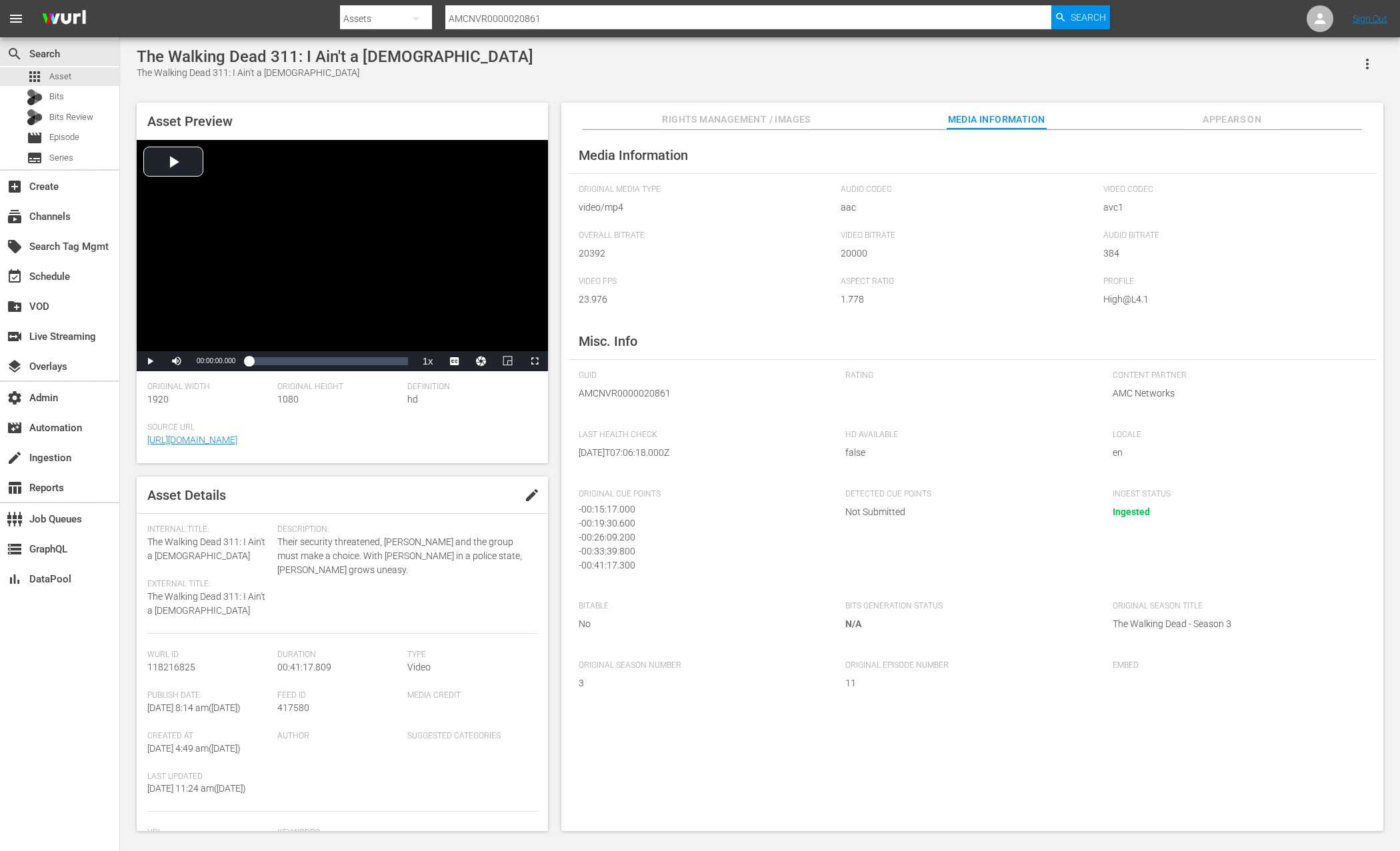
click at [292, 708] on span "417580" at bounding box center [293, 708] width 32 height 10
click at [293, 707] on span "417580" at bounding box center [293, 708] width 32 height 10
copy span "417580"
click at [510, 18] on input "AMCNVR0000020861" at bounding box center [748, 19] width 606 height 32
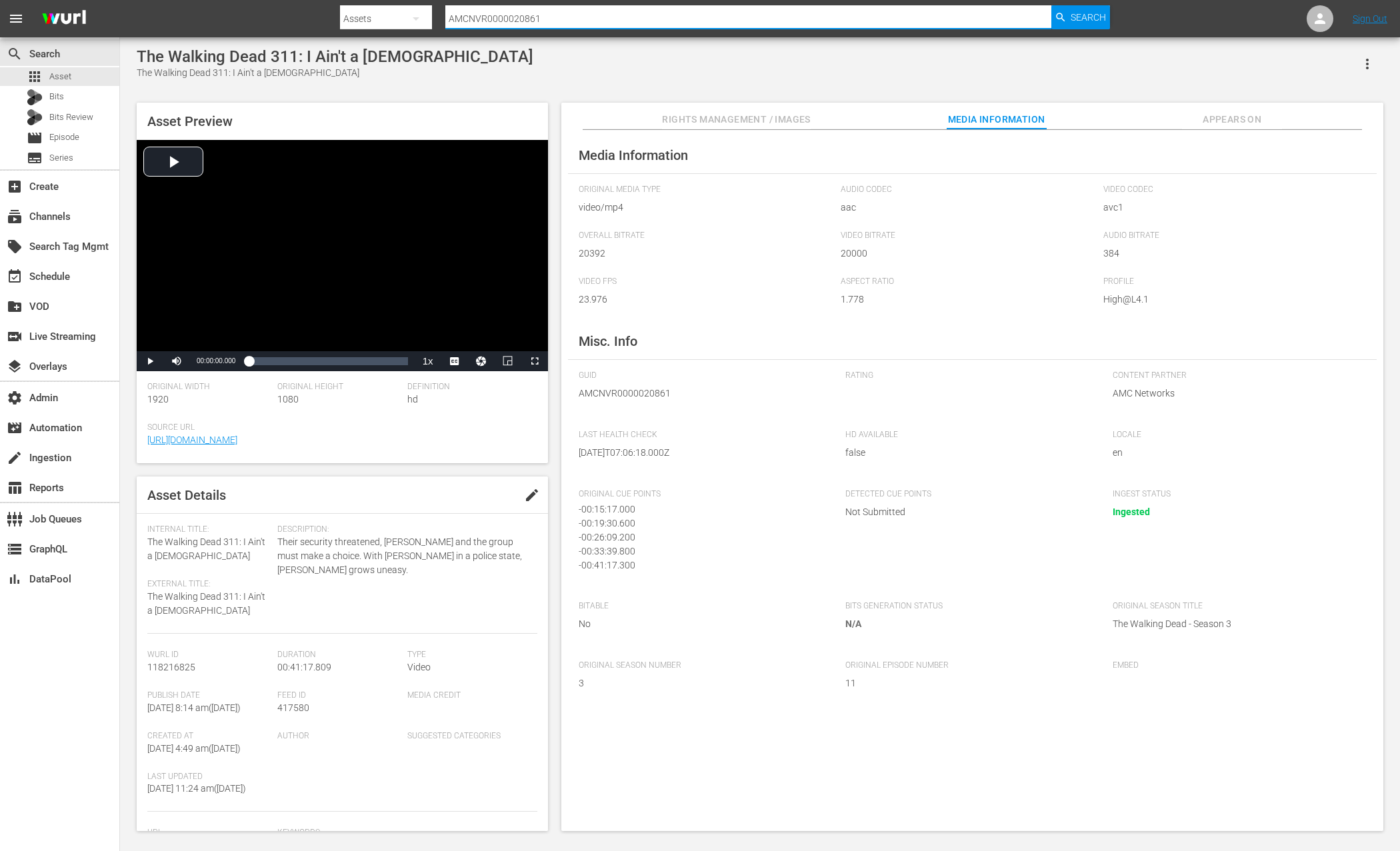
click at [510, 19] on input "AMCNVR0000020861" at bounding box center [748, 19] width 606 height 32
paste input "117876820"
type input "117876820"
click at [1086, 16] on span "Search" at bounding box center [1088, 17] width 35 height 24
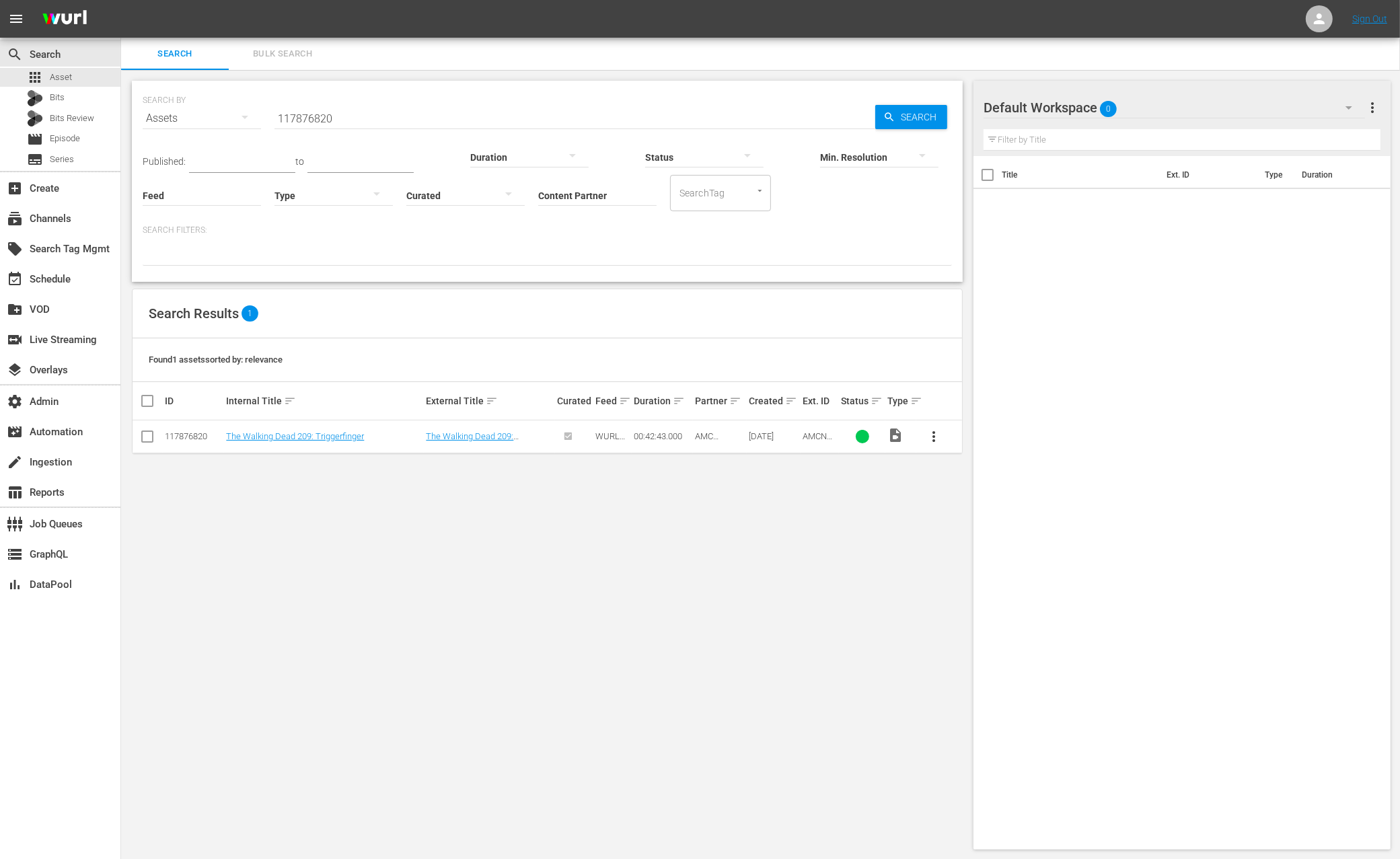
click at [184, 438] on div "117876820" at bounding box center [194, 436] width 57 height 10
copy div "117876820"
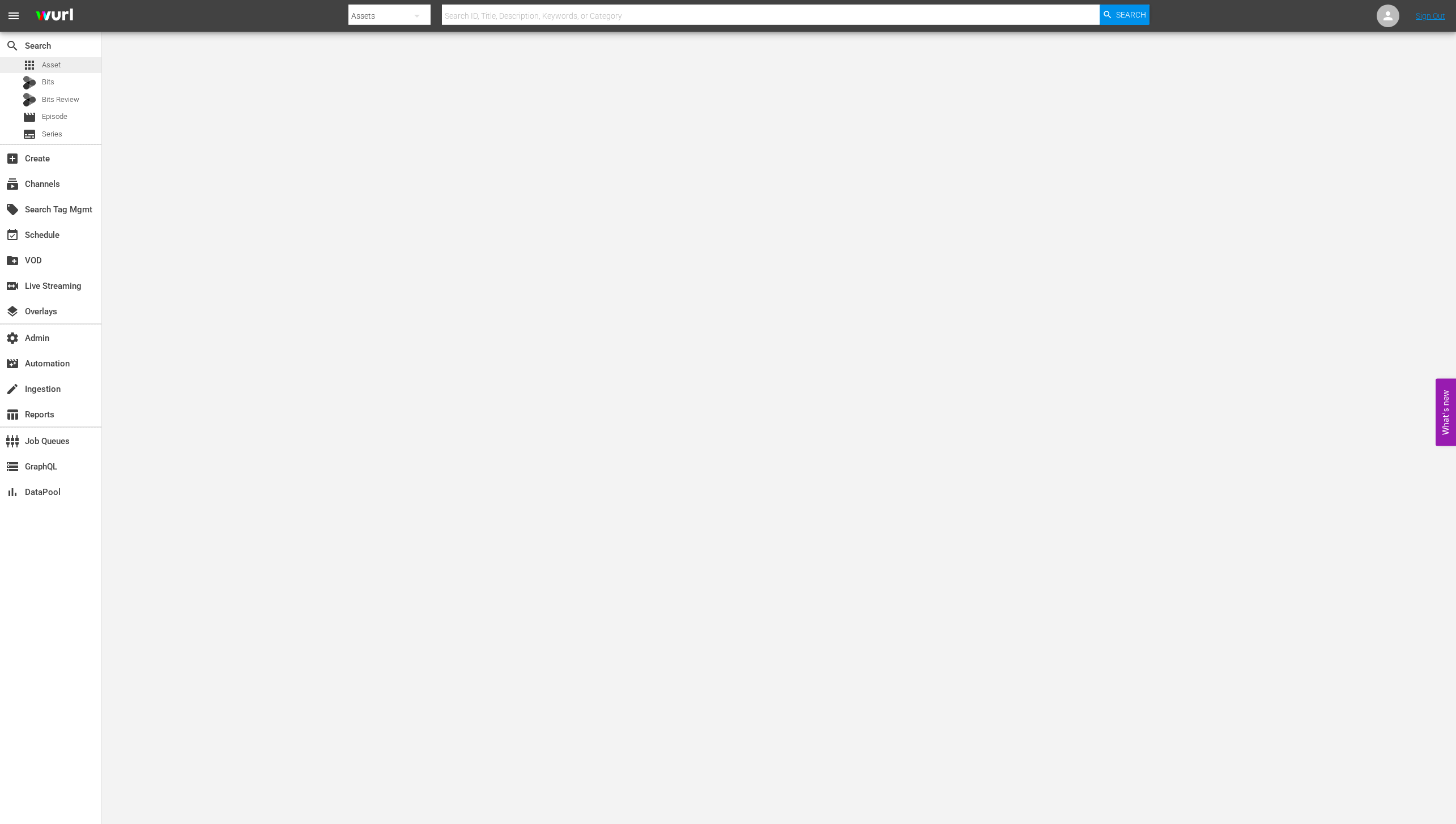
click at [70, 65] on div "apps Asset" at bounding box center [51, 65] width 102 height 16
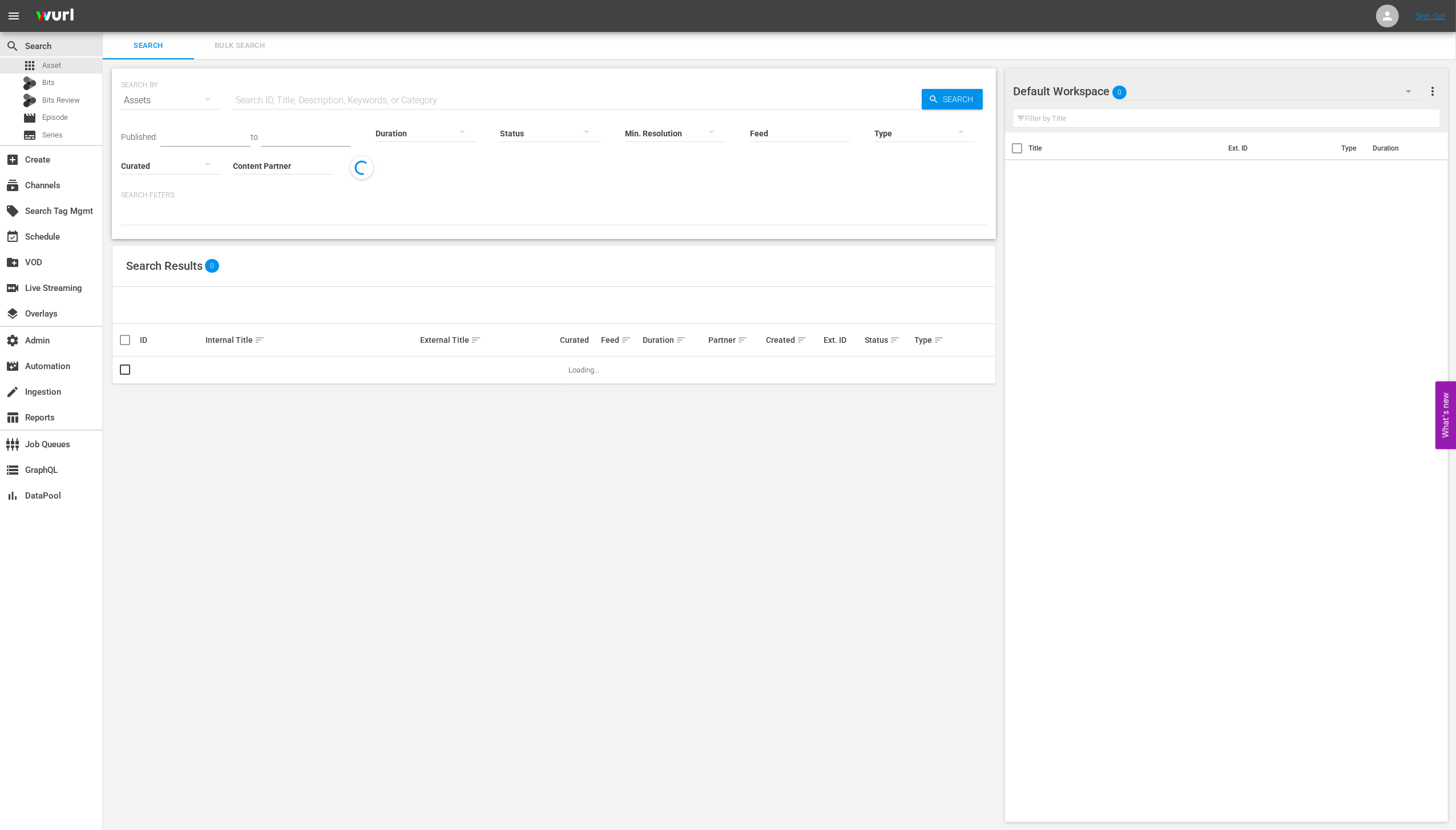
click at [302, 167] on input "Content Partner" at bounding box center [283, 166] width 100 height 41
type input "d"
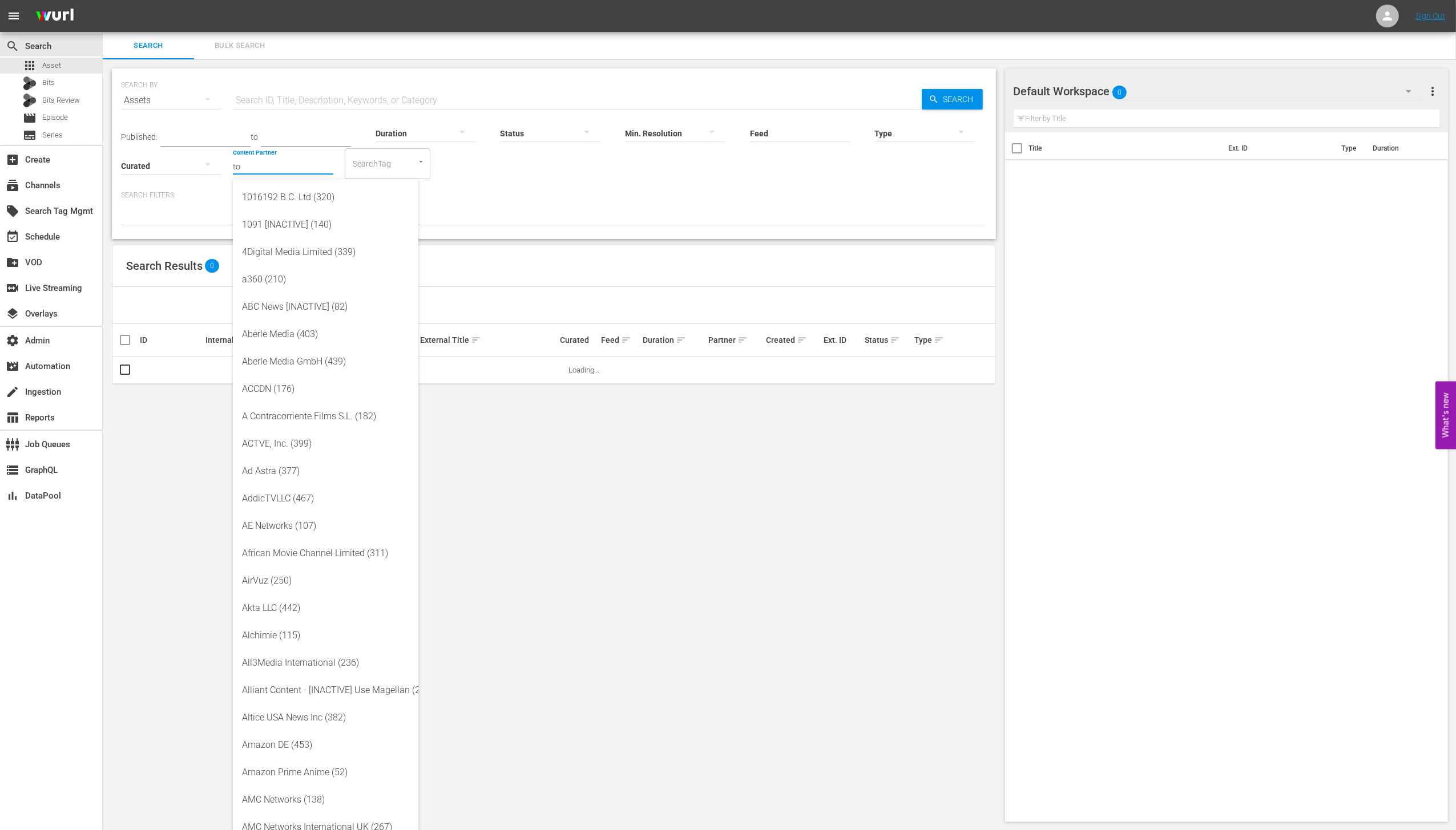
type input "t"
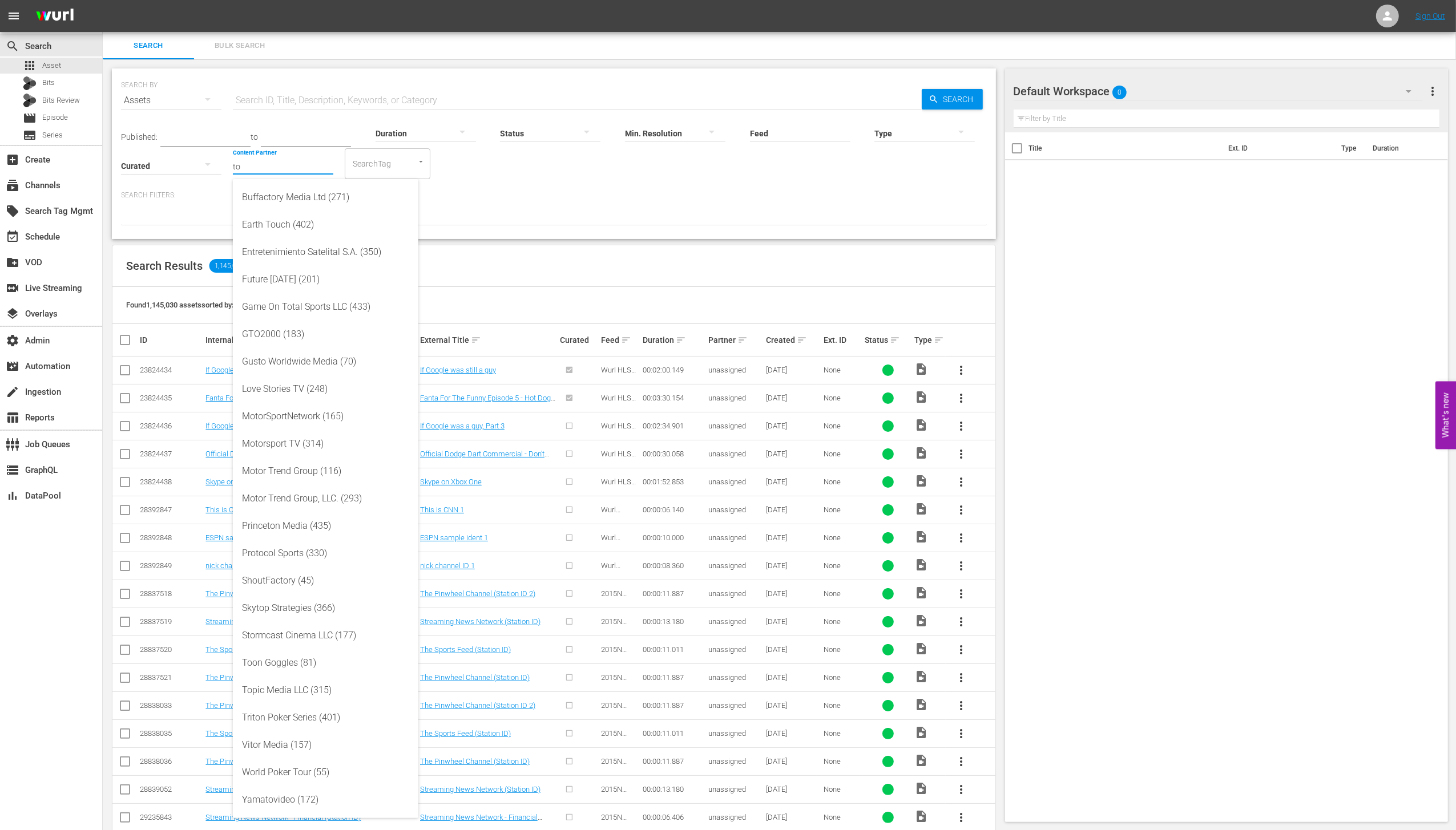
type input "t"
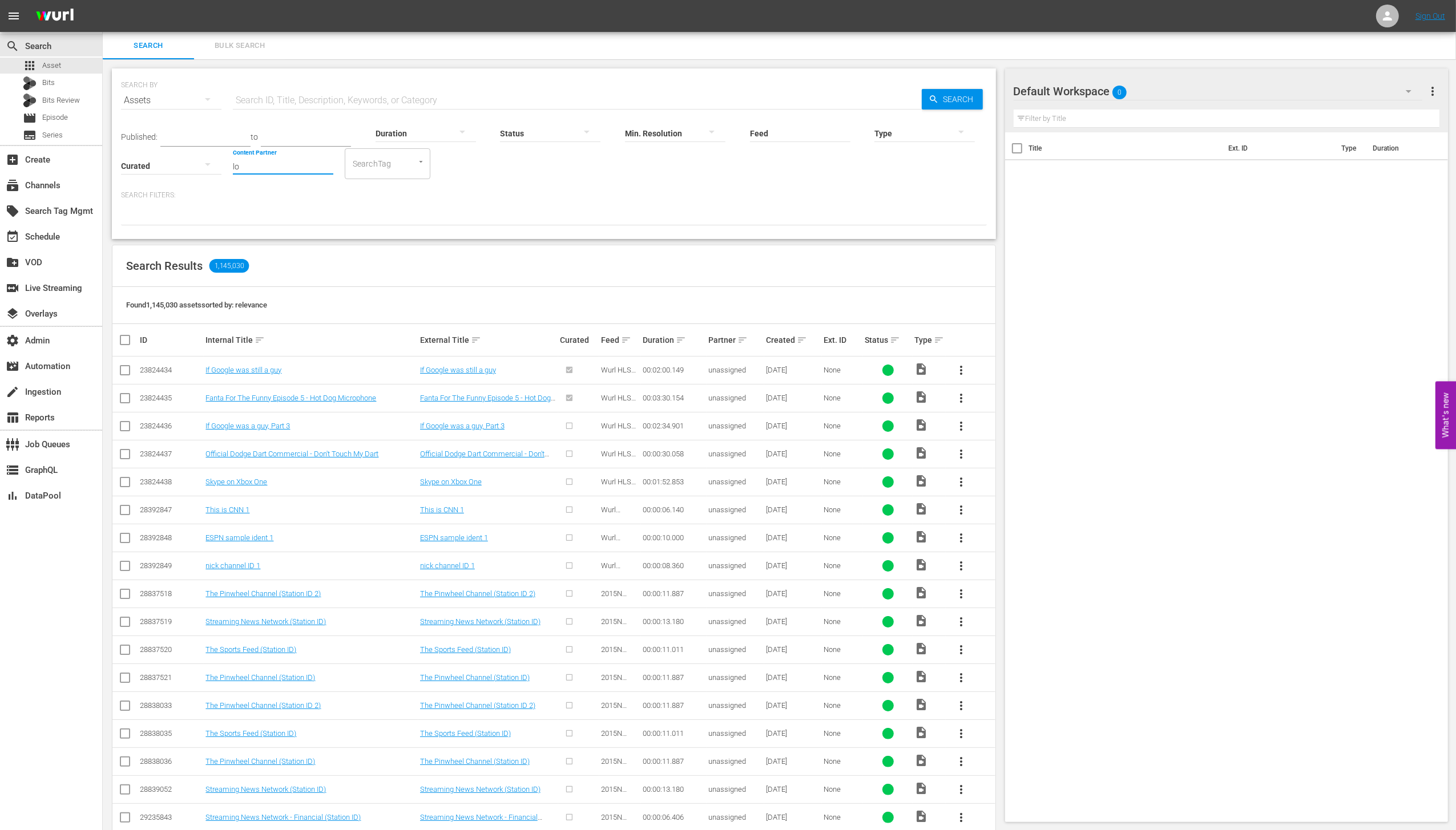
type input "l"
click at [290, 204] on div "LOL (241)" at bounding box center [325, 197] width 167 height 27
type input "LOL (241)"
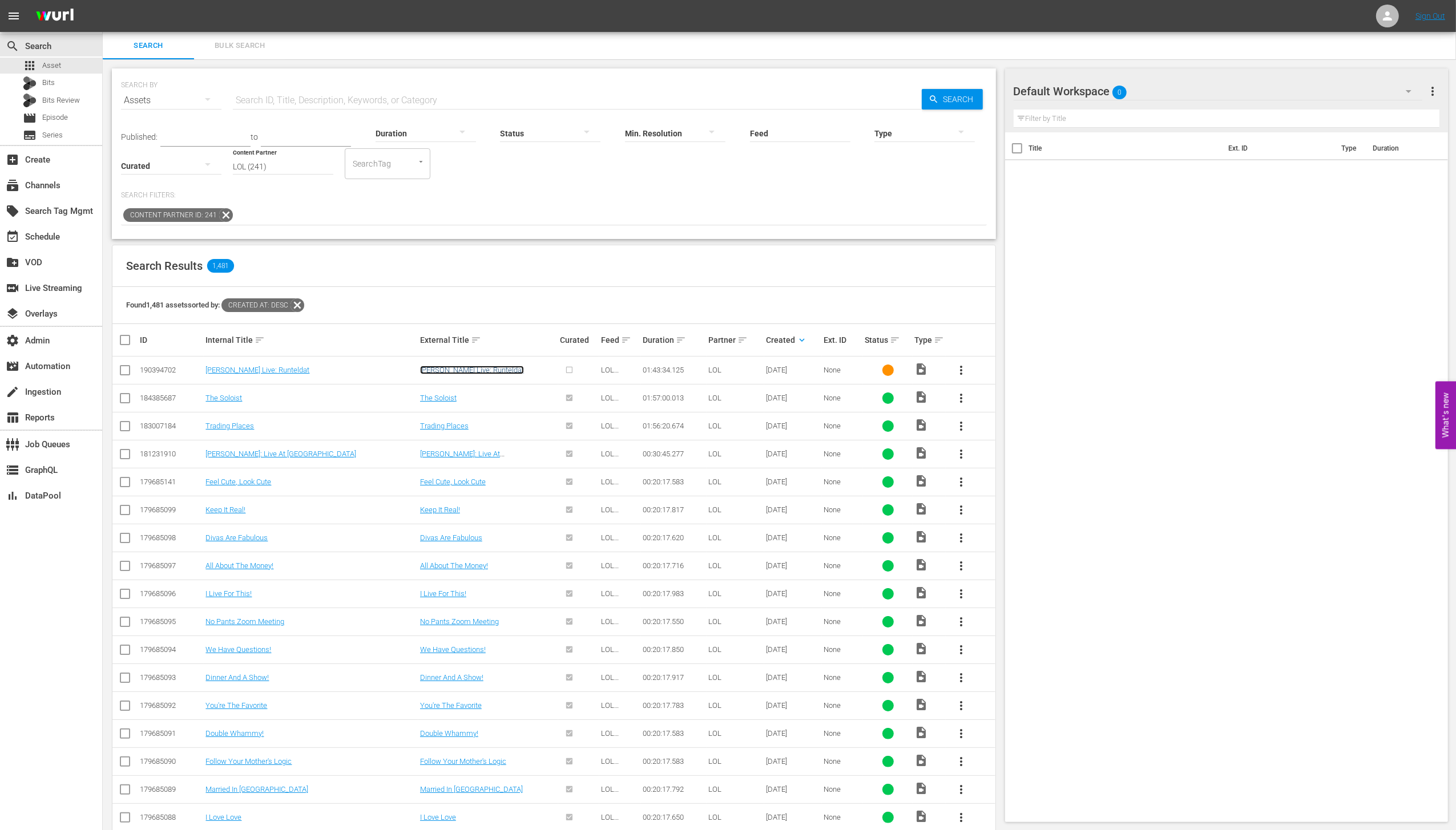
click at [436, 372] on link "[PERSON_NAME] Live: Runteldat" at bounding box center [472, 370] width 104 height 8
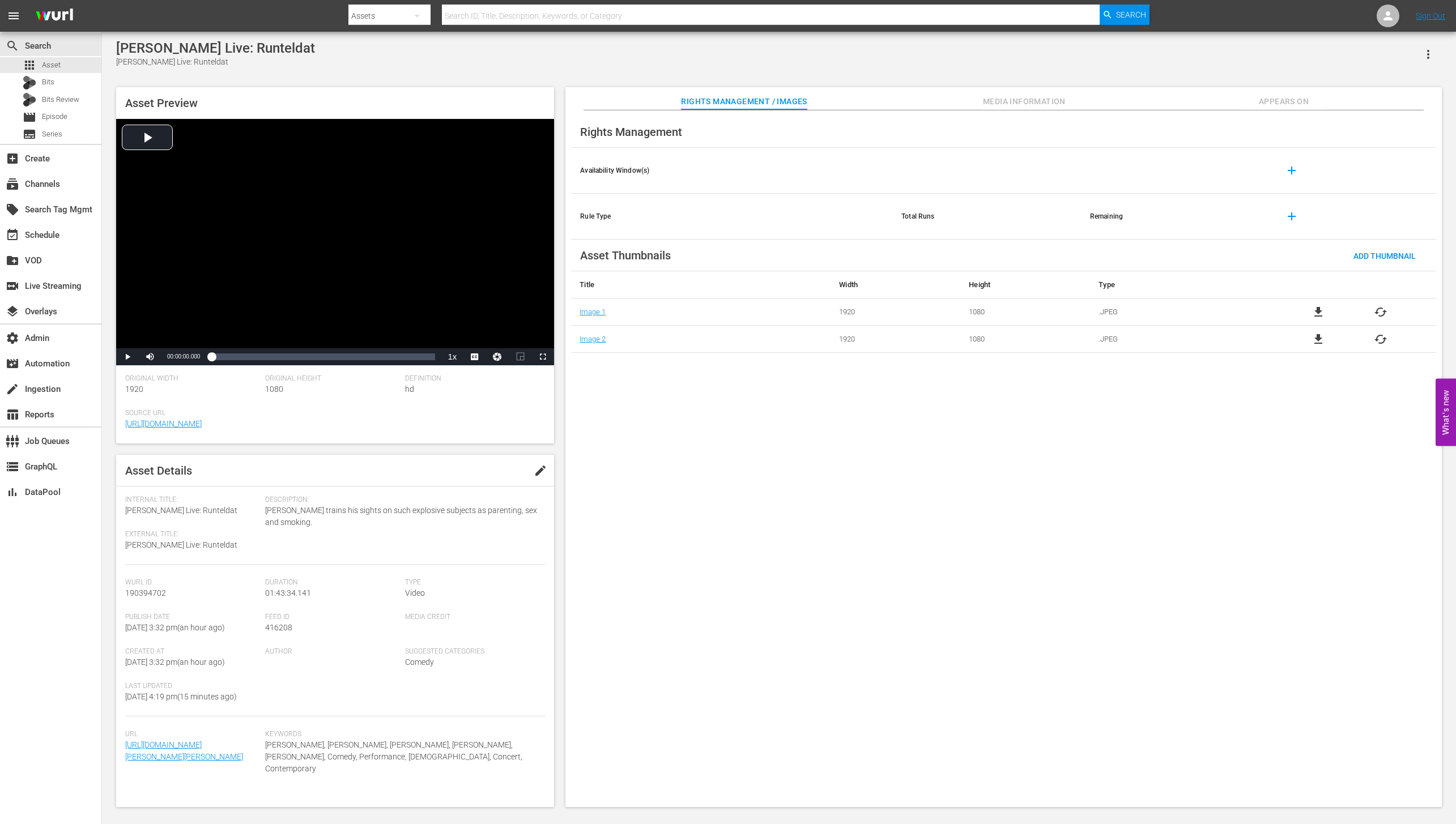
drag, startPoint x: 1275, startPoint y: 105, endPoint x: 1269, endPoint y: 105, distance: 6.0
click at [1276, 105] on span "Appears On" at bounding box center [1283, 102] width 85 height 14
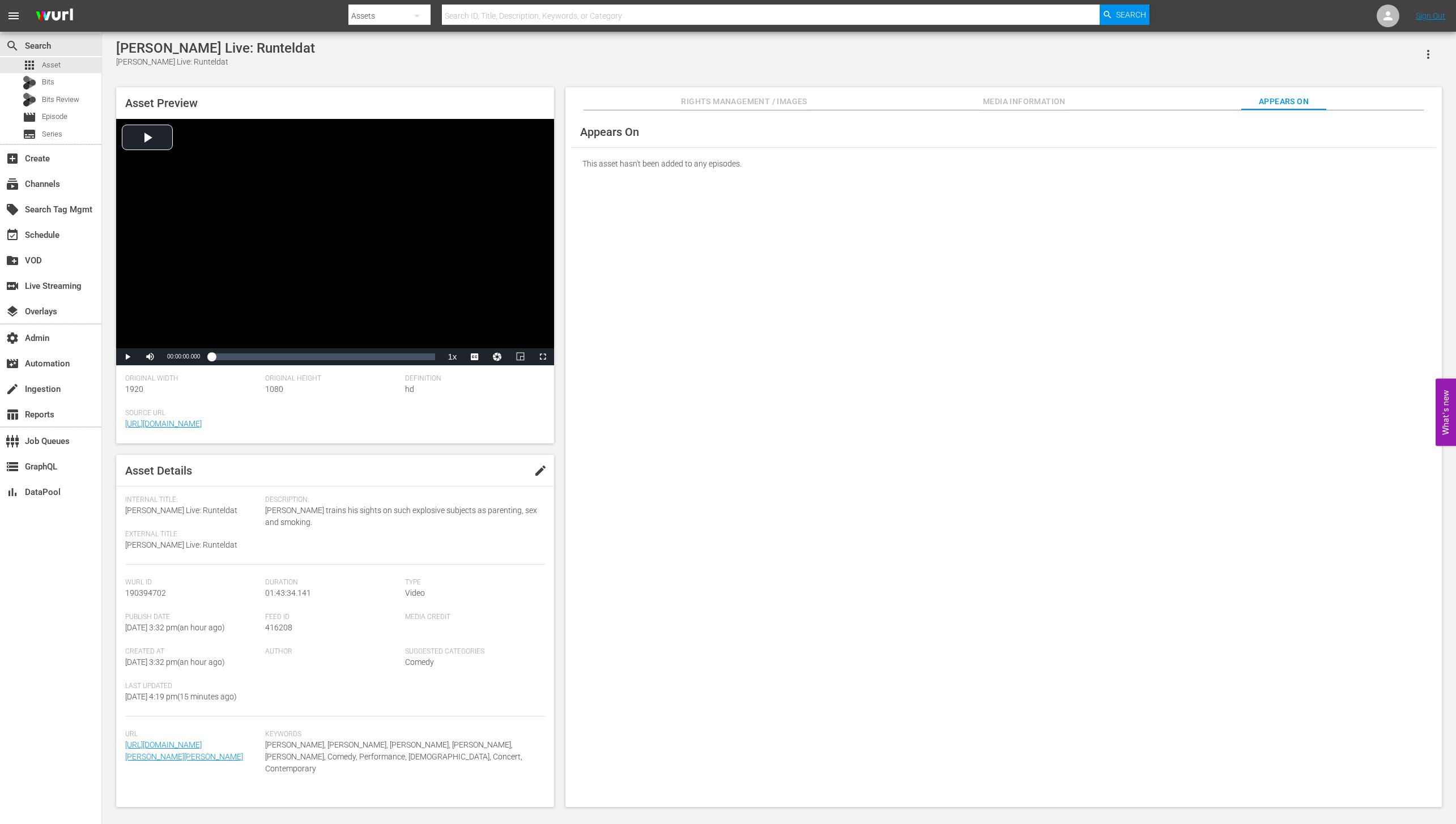
click at [1049, 101] on span "Media Information" at bounding box center [1024, 102] width 85 height 14
